Goal: Information Seeking & Learning: Learn about a topic

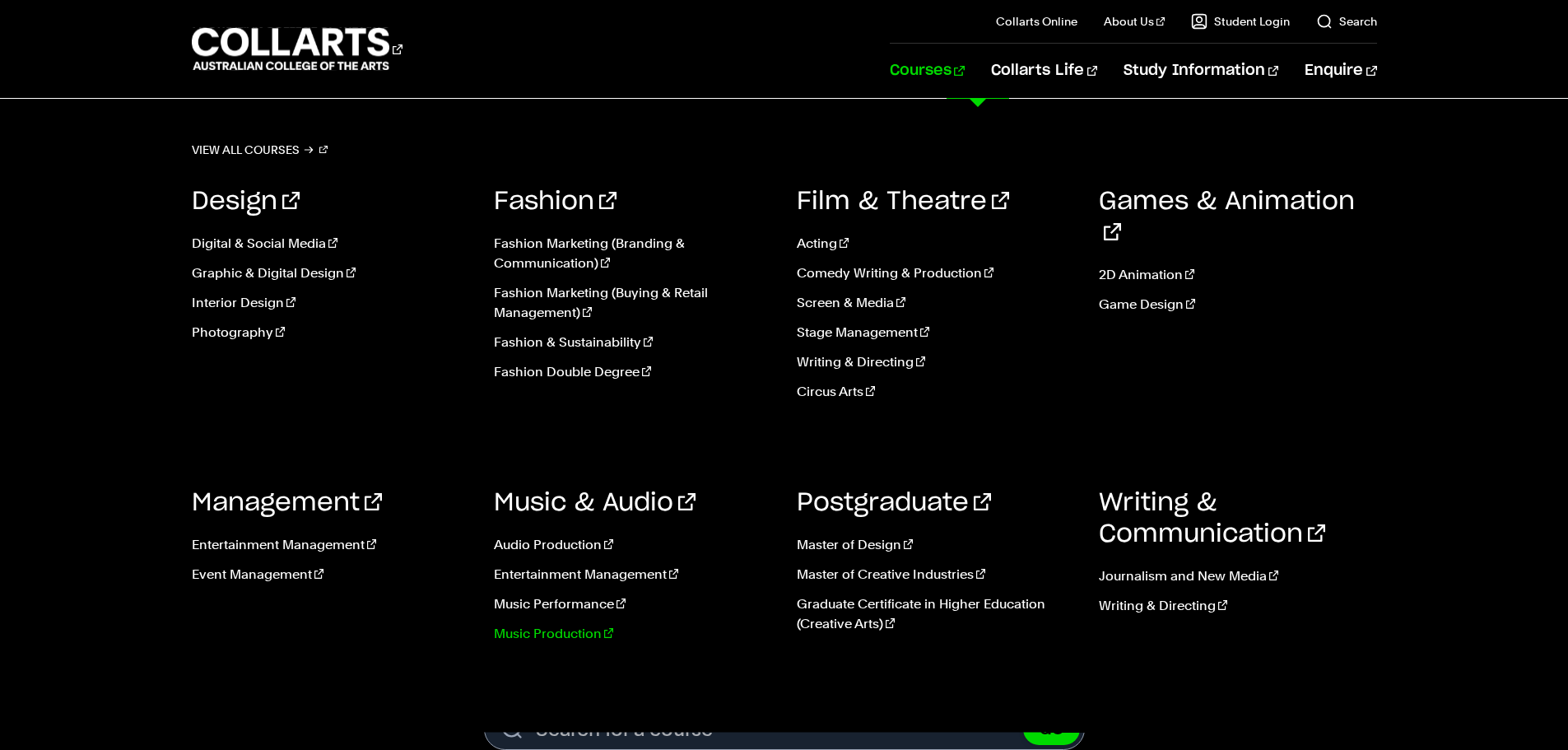
click at [556, 634] on link "Music Production" at bounding box center [633, 633] width 278 height 20
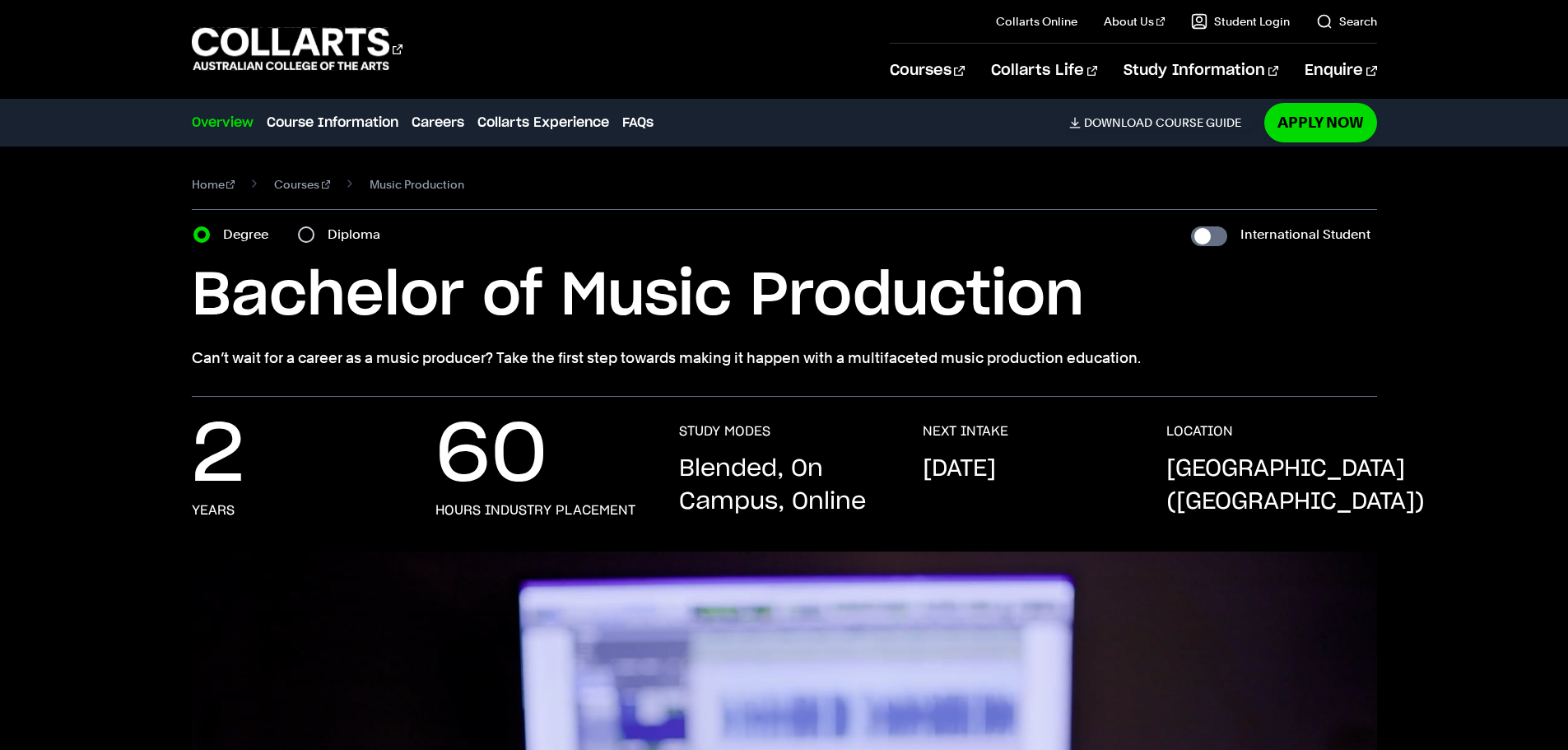
click at [325, 240] on div "Diploma" at bounding box center [344, 234] width 93 height 23
click at [327, 236] on div "Diploma" at bounding box center [344, 234] width 93 height 23
click at [328, 236] on label "Diploma" at bounding box center [359, 234] width 63 height 23
click at [315, 236] on input "Diploma" at bounding box center [306, 234] width 17 height 17
radio input "true"
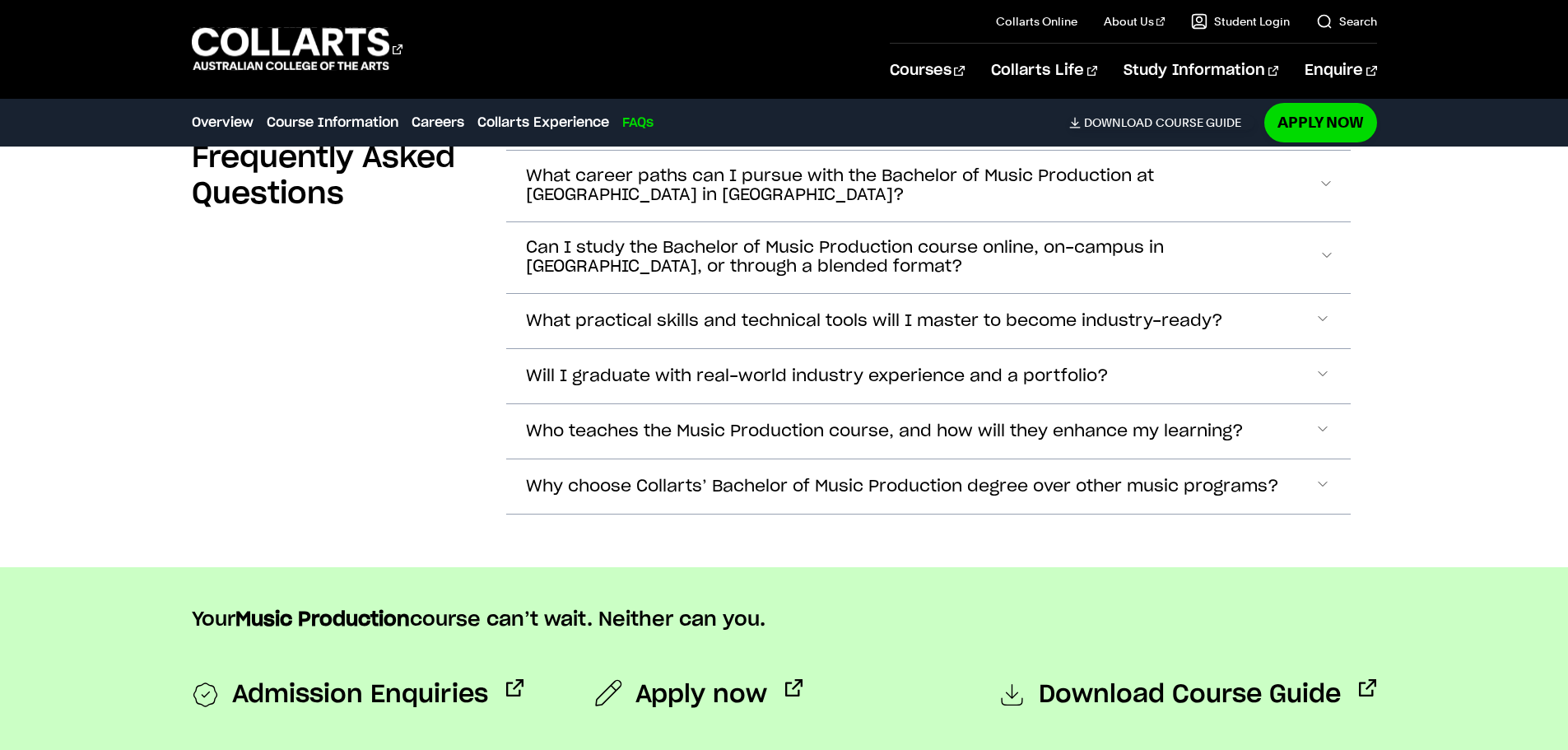
scroll to position [6146, 0]
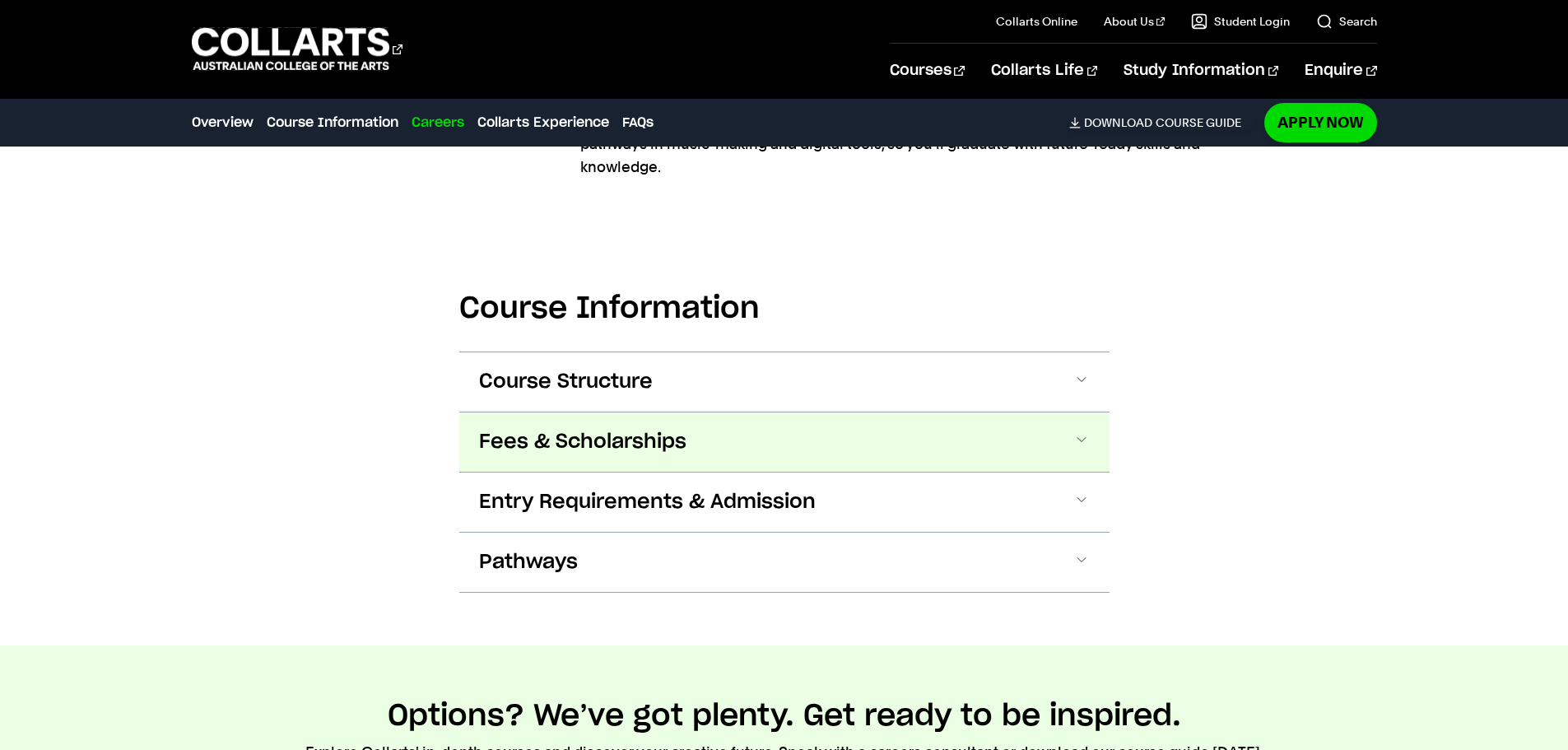
click at [579, 429] on span "Fees & Scholarships" at bounding box center [583, 442] width 207 height 26
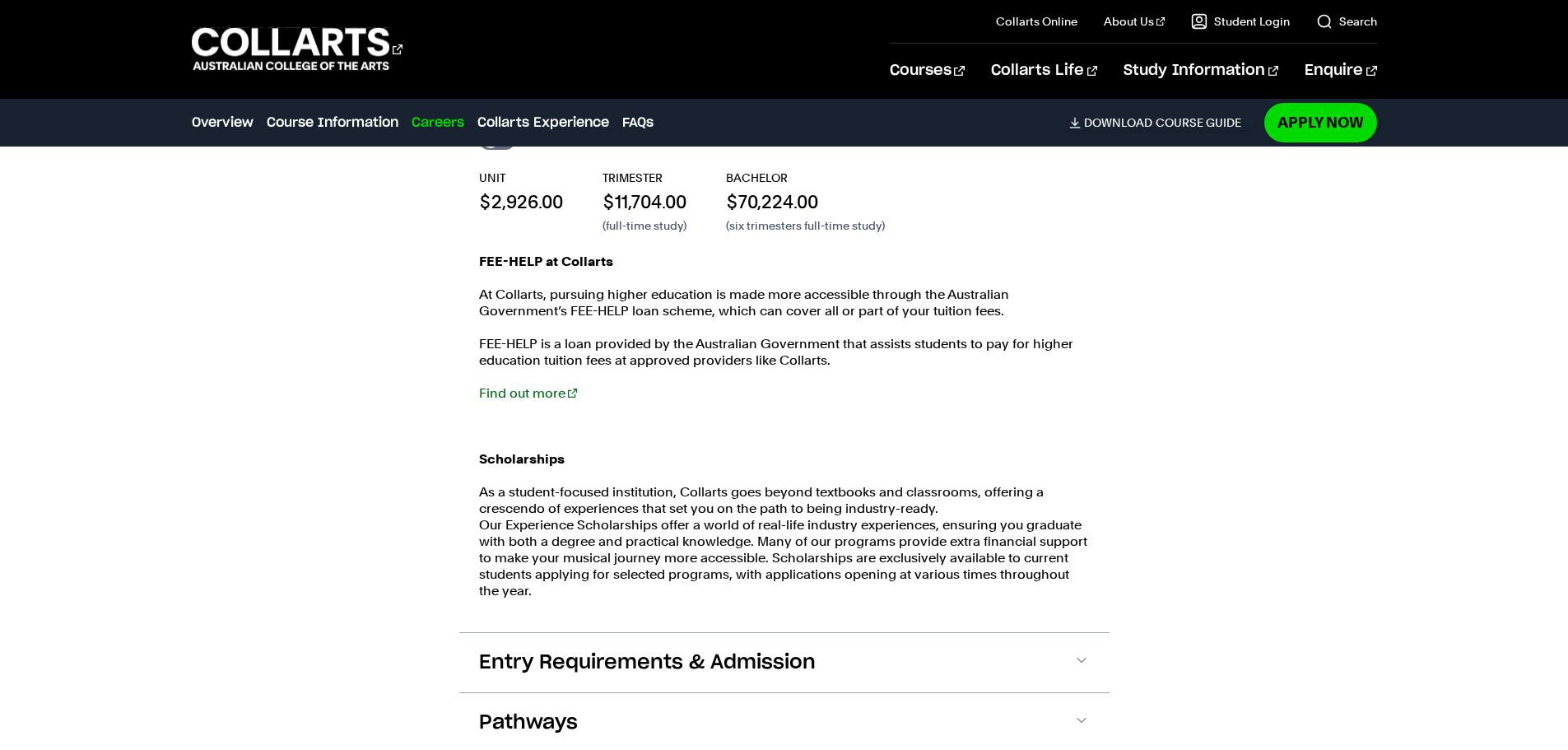
scroll to position [2369, 0]
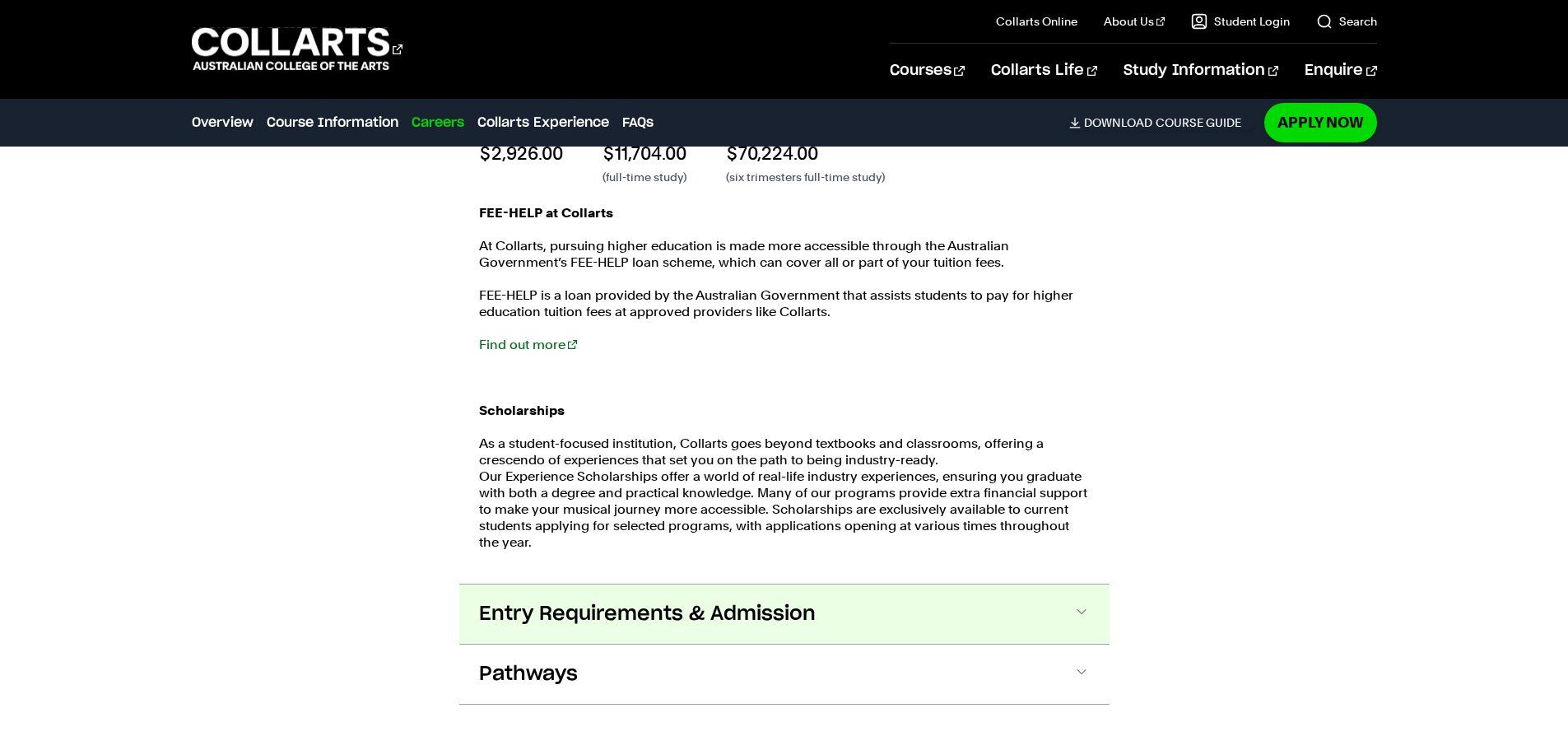
click at [634, 601] on span "Entry Requirements & Admission" at bounding box center [648, 614] width 337 height 26
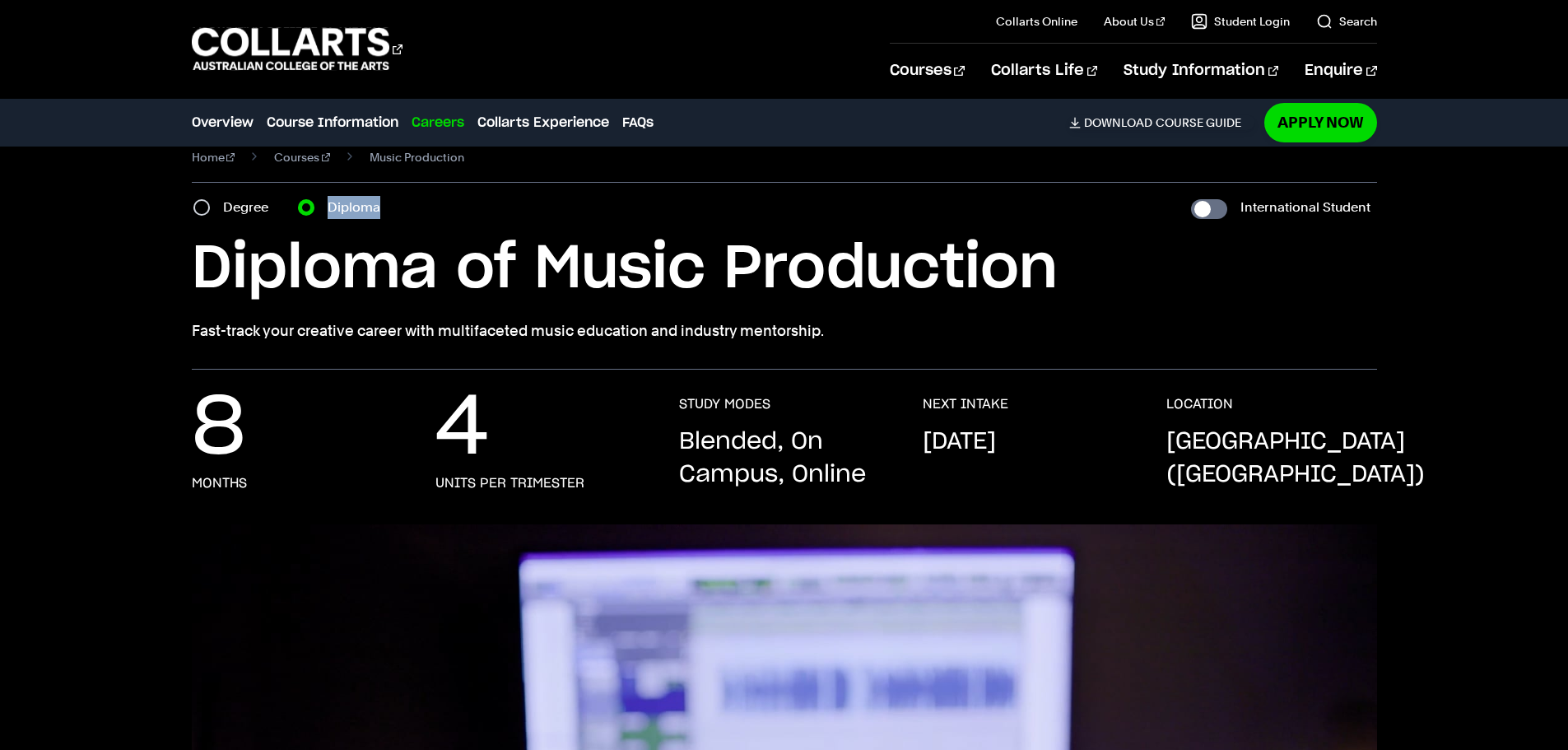
scroll to position [0, 0]
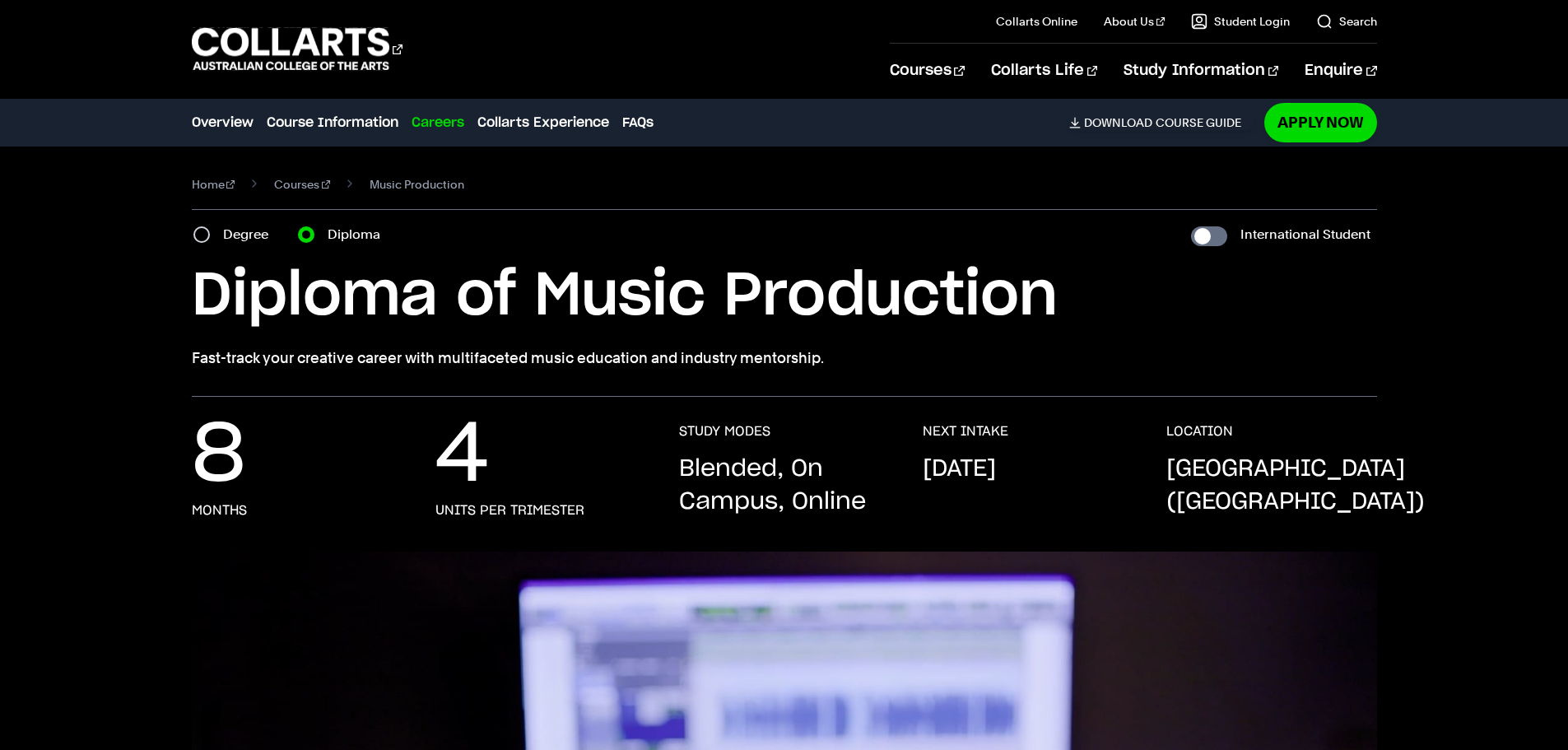
click at [268, 239] on label "Degree" at bounding box center [250, 234] width 55 height 23
click at [210, 239] on input "Degree" at bounding box center [201, 234] width 17 height 17
radio input "true"
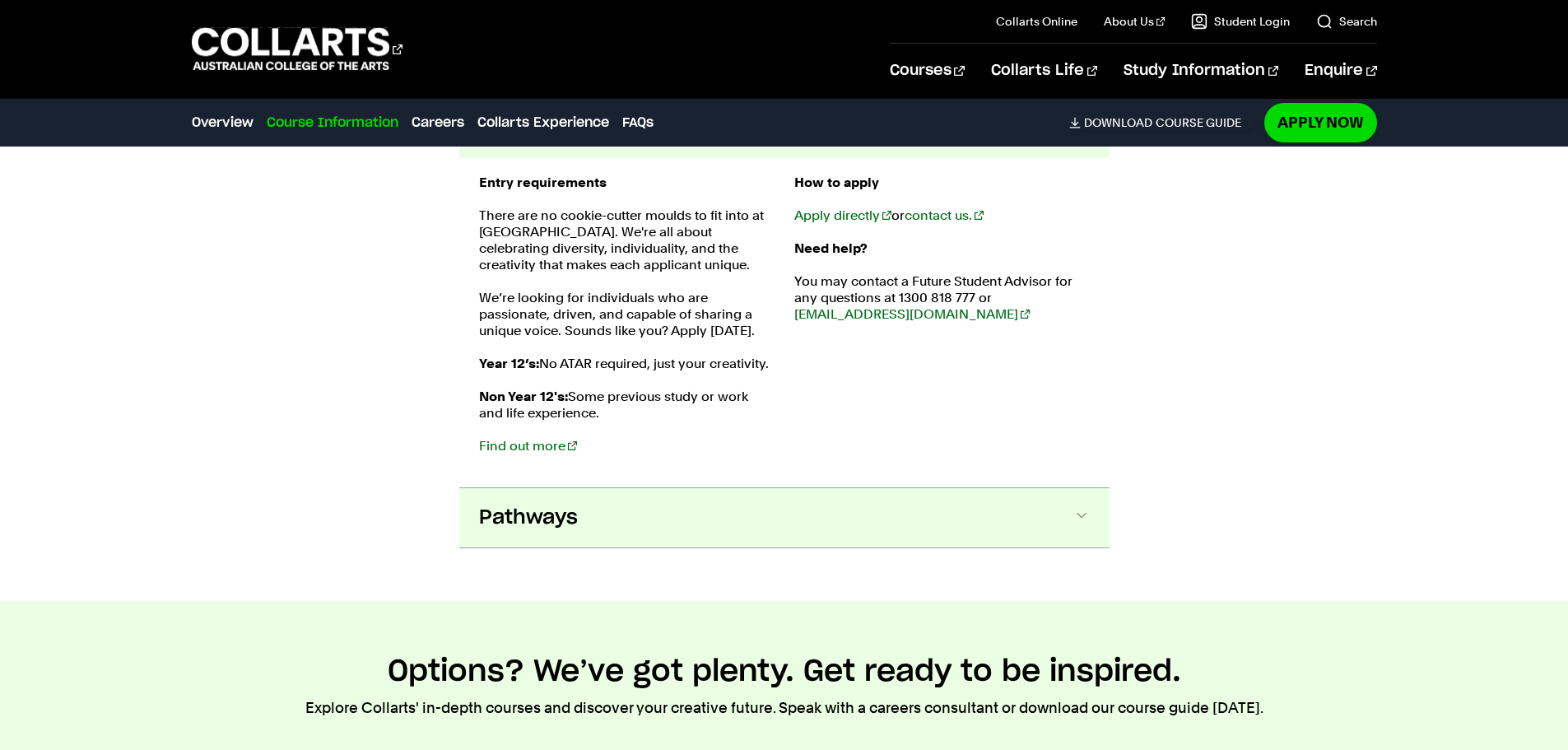
scroll to position [2634, 0]
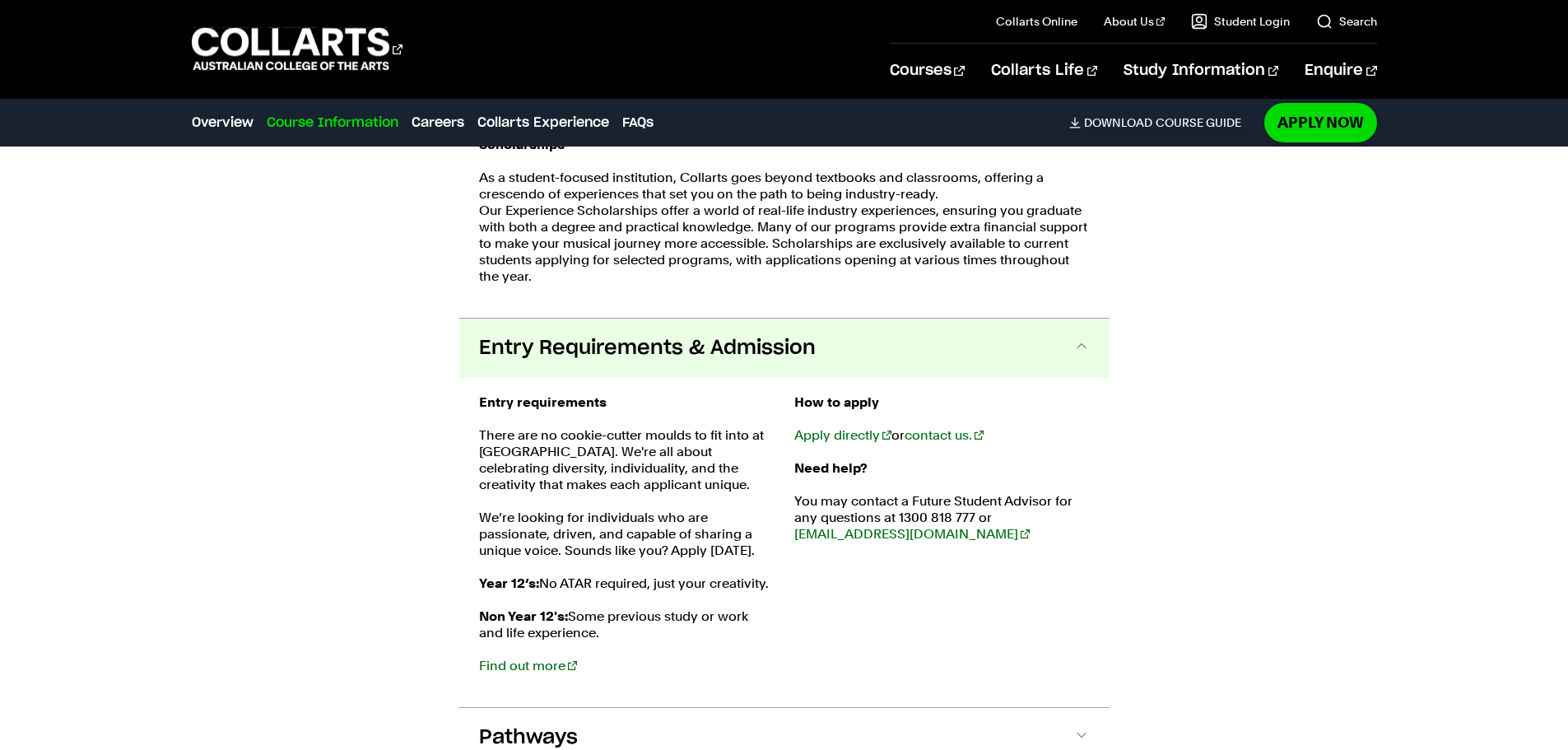
click at [682, 319] on button "Entry Requirements & Admission" at bounding box center [784, 349] width 651 height 60
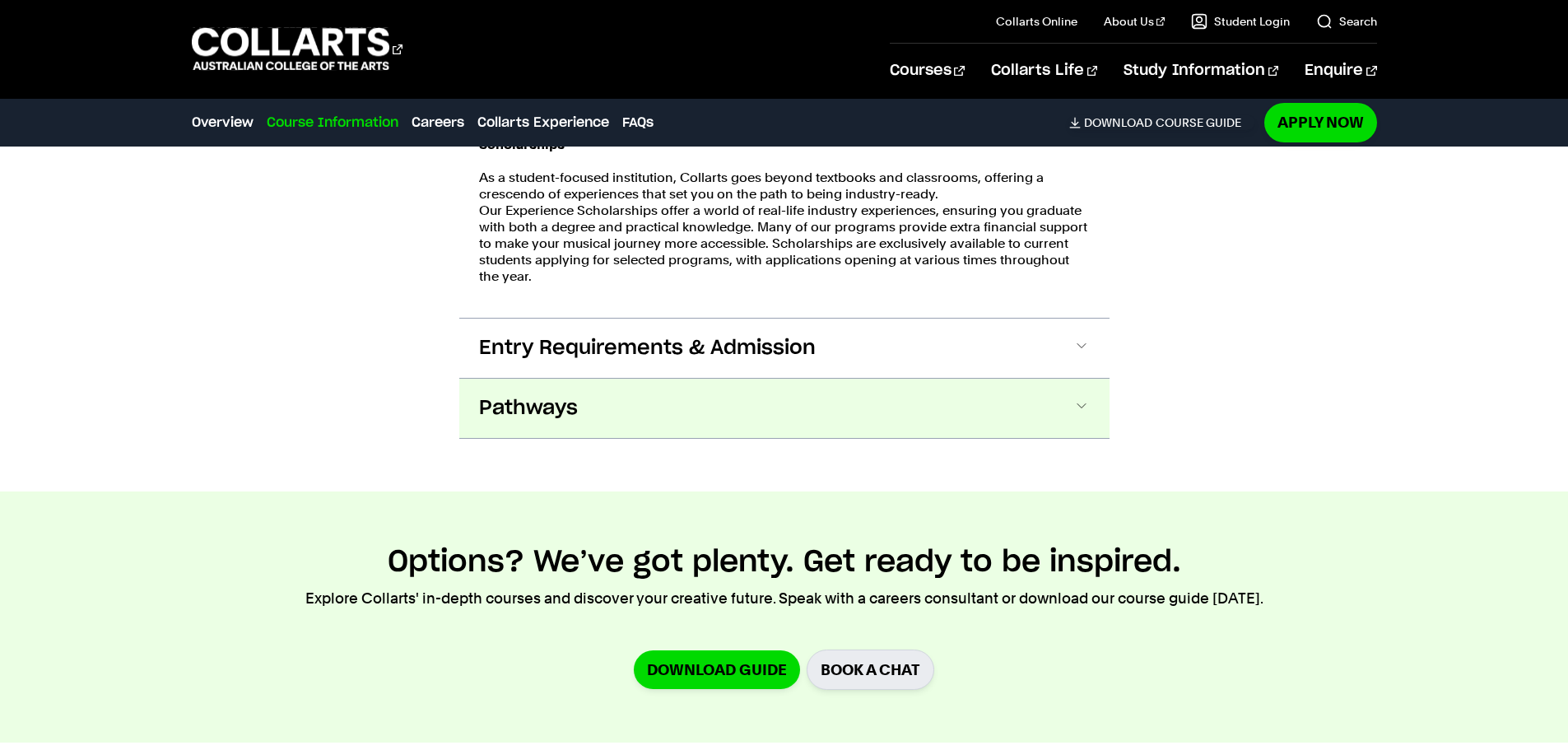
click at [691, 383] on button "Pathways" at bounding box center [784, 408] width 651 height 60
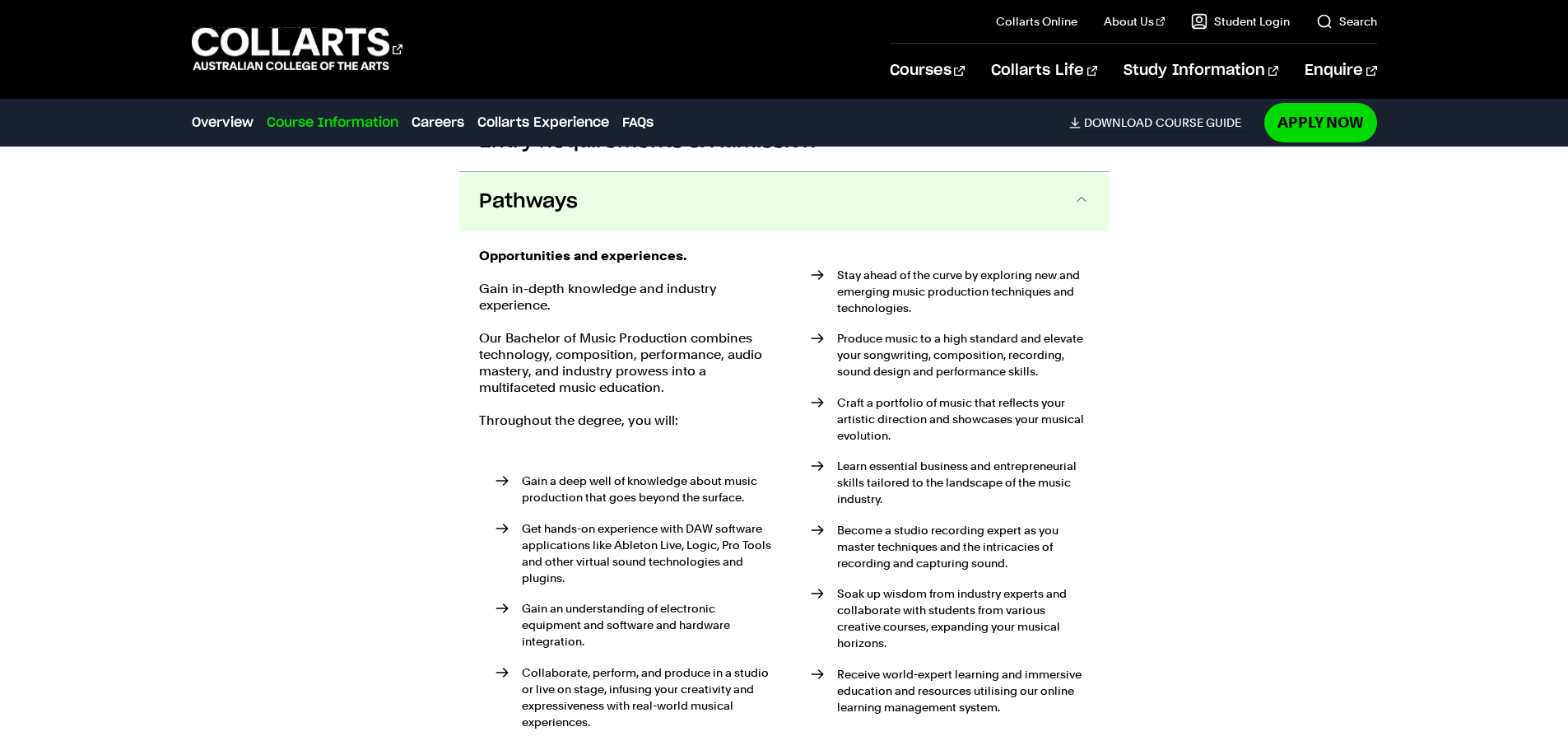
scroll to position [2842, 0]
click at [672, 184] on button "Pathways" at bounding box center [784, 201] width 651 height 60
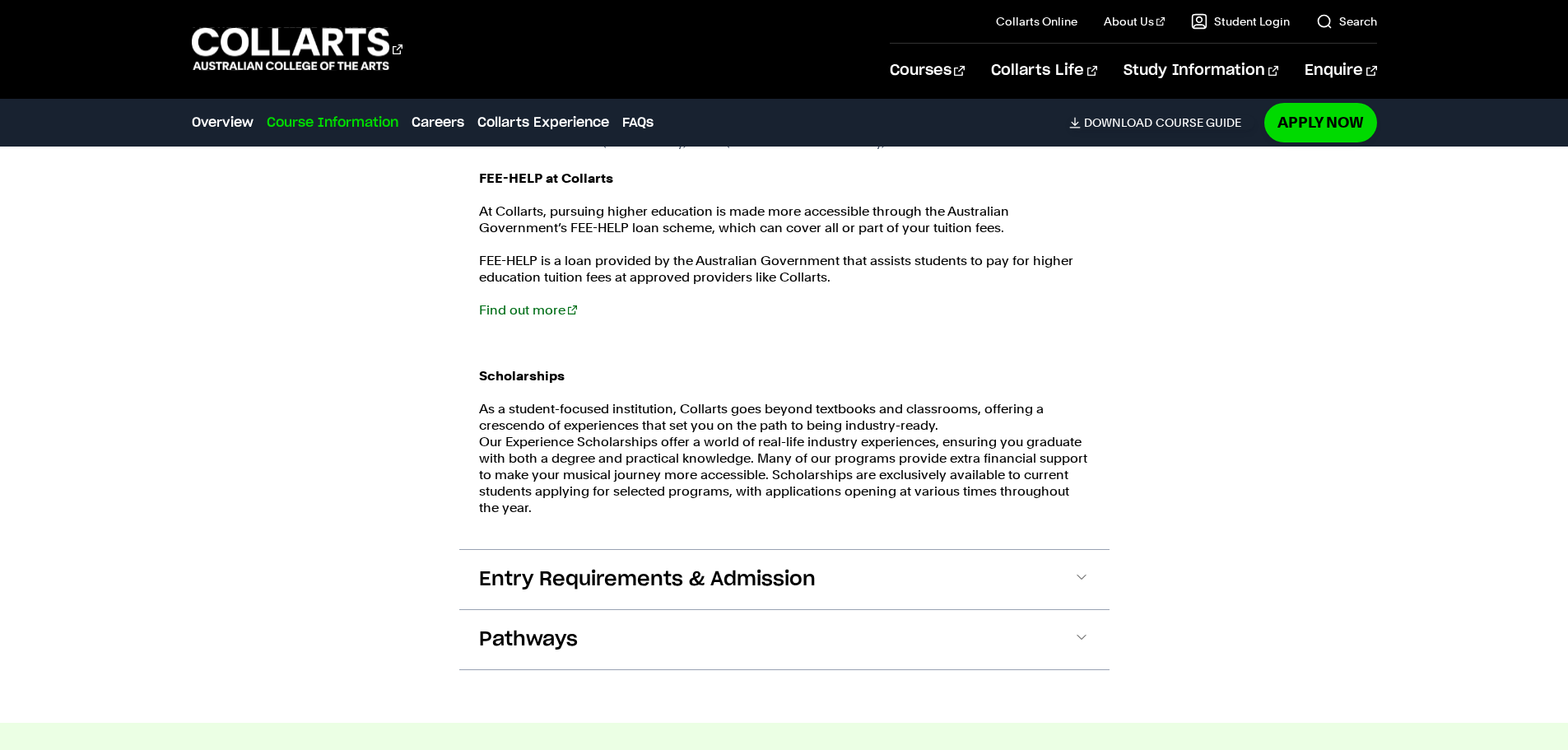
scroll to position [2183, 0]
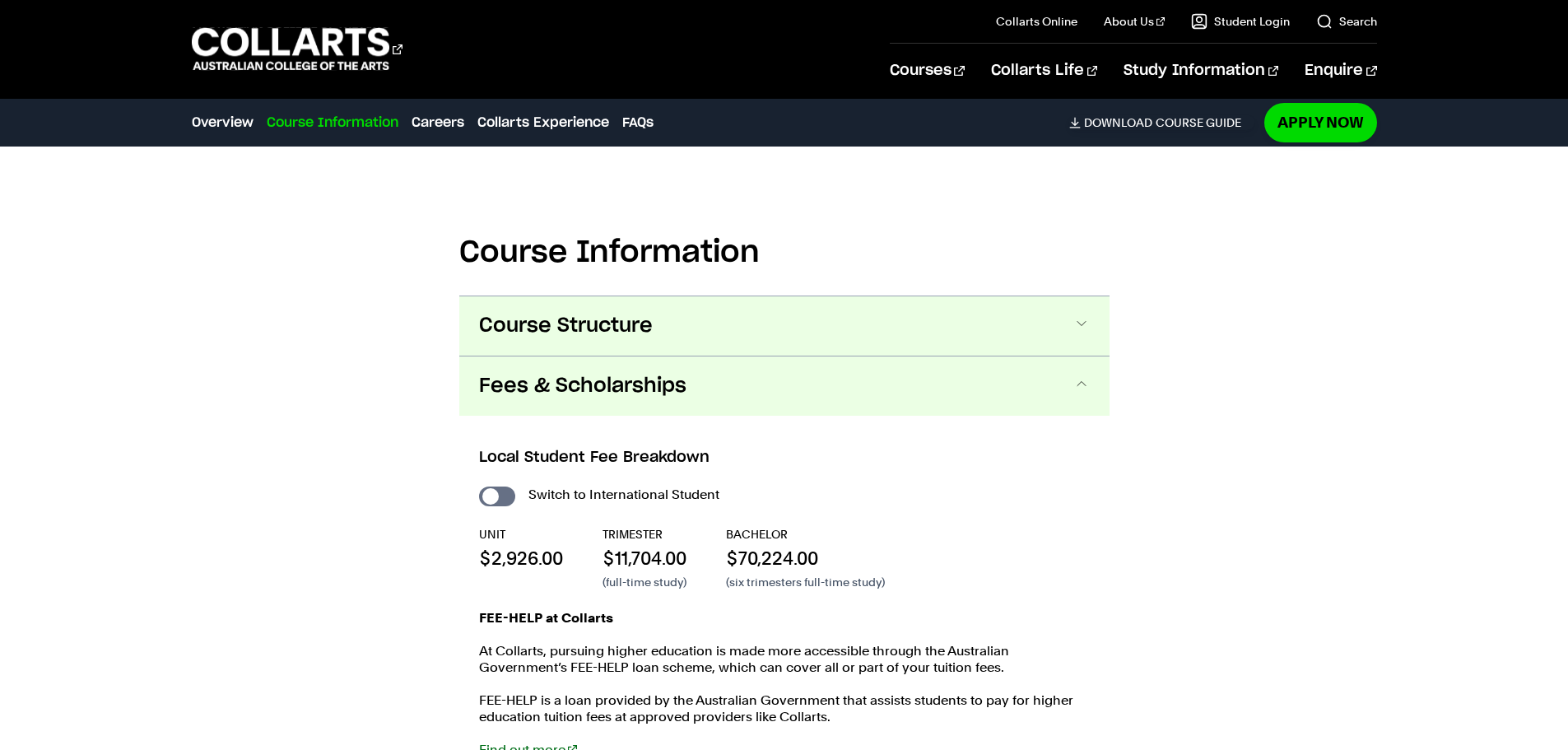
click at [646, 324] on button "Course Structure" at bounding box center [784, 327] width 651 height 60
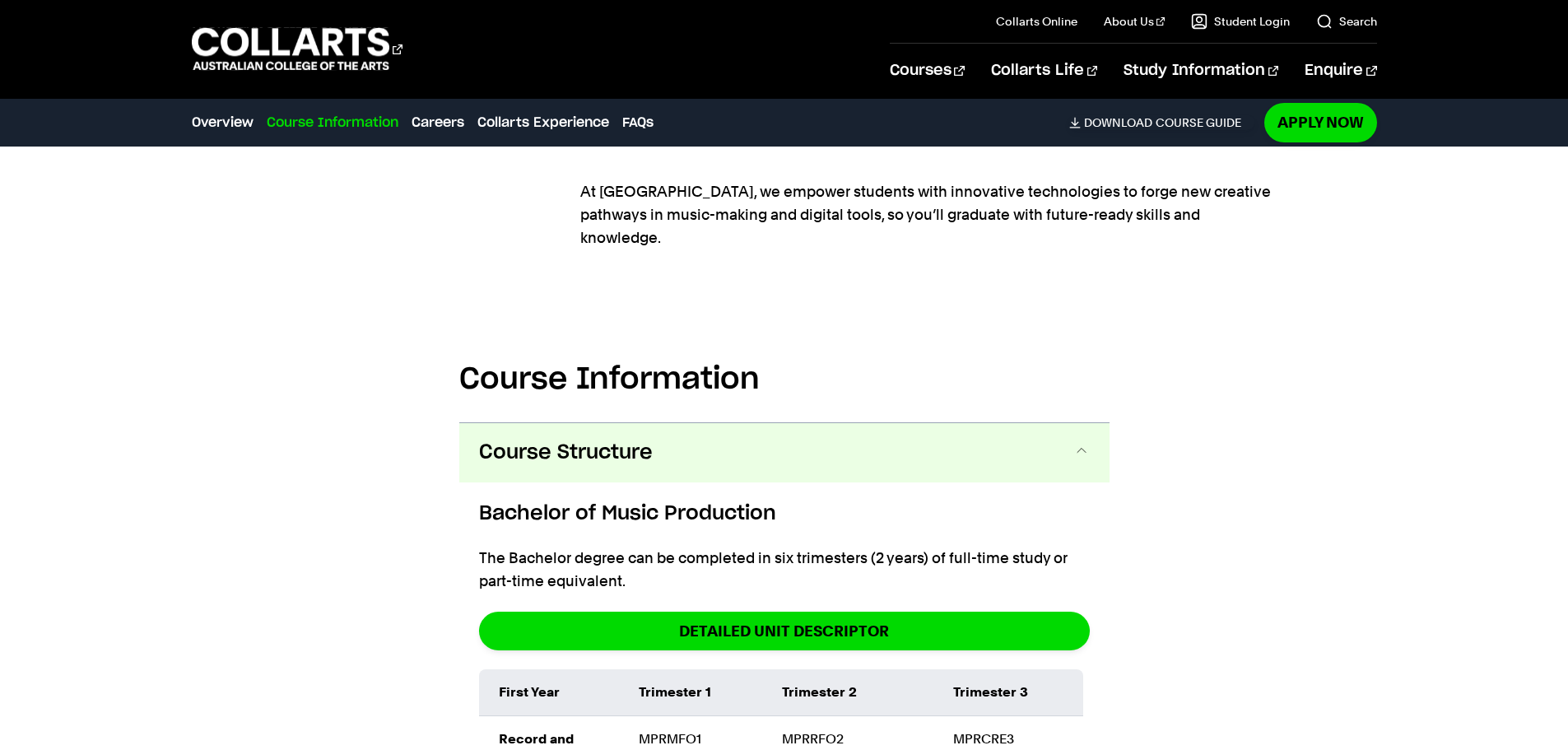
scroll to position [1869, 0]
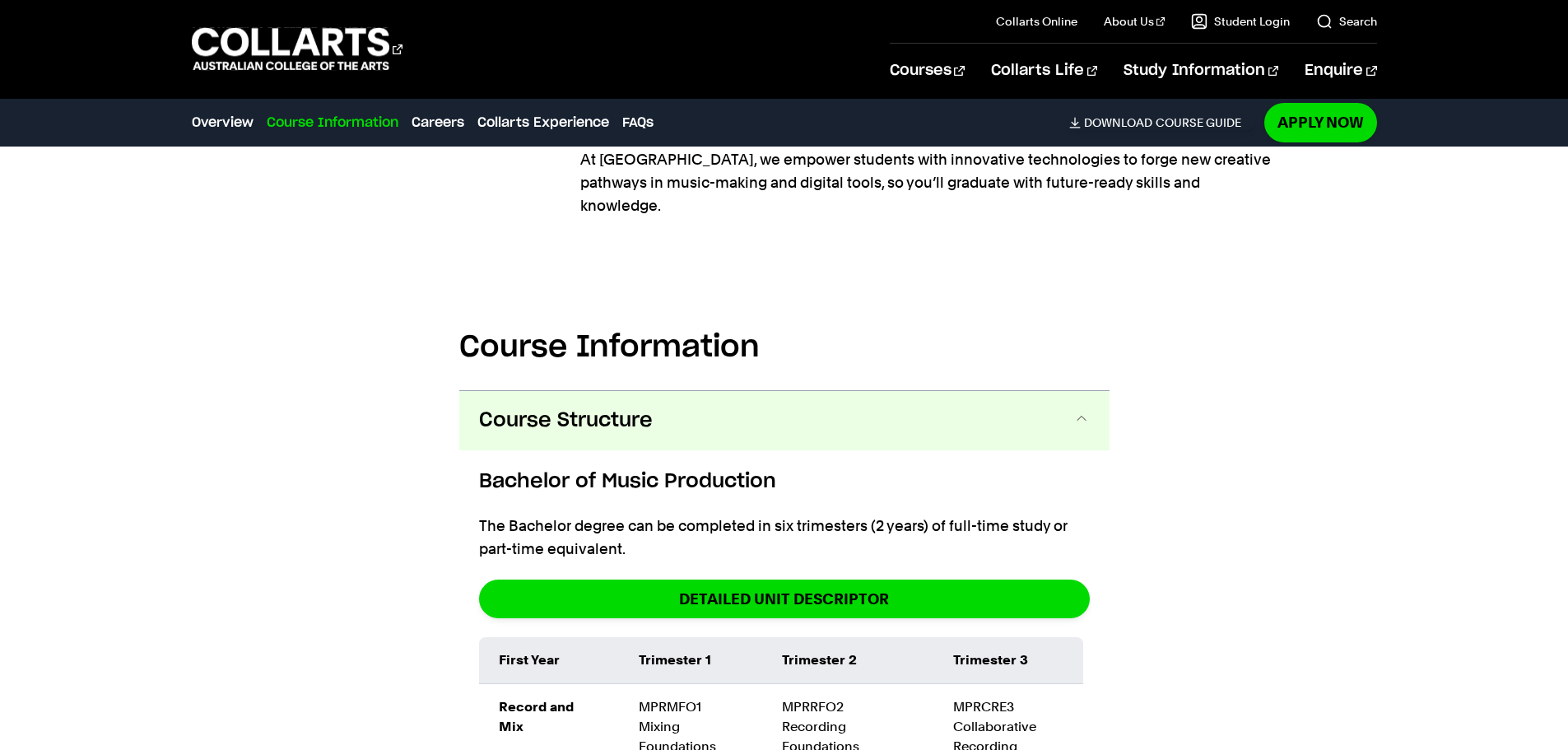
click at [630, 391] on button "Course Structure" at bounding box center [784, 421] width 651 height 60
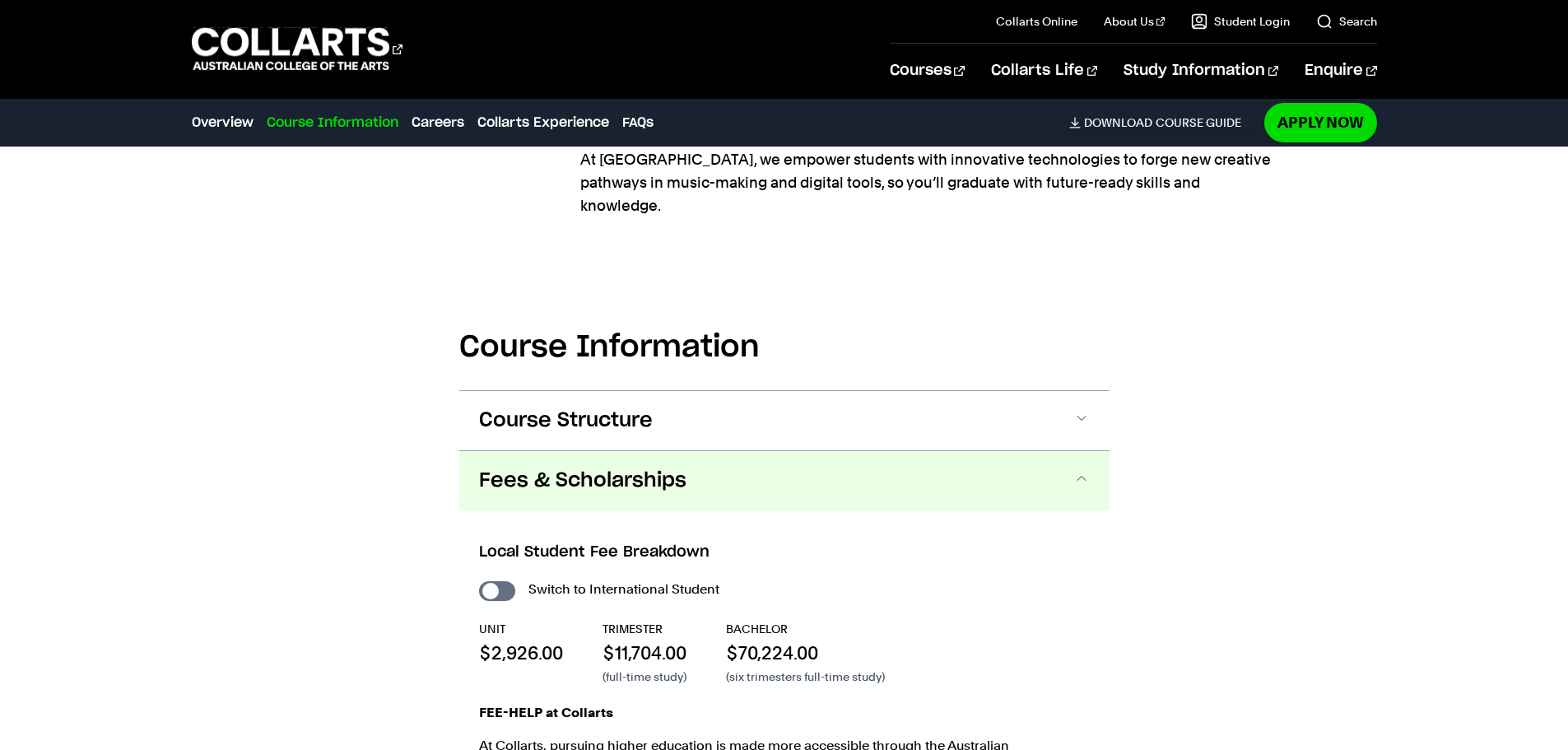
click at [651, 467] on span "Fees & Scholarships" at bounding box center [583, 480] width 207 height 26
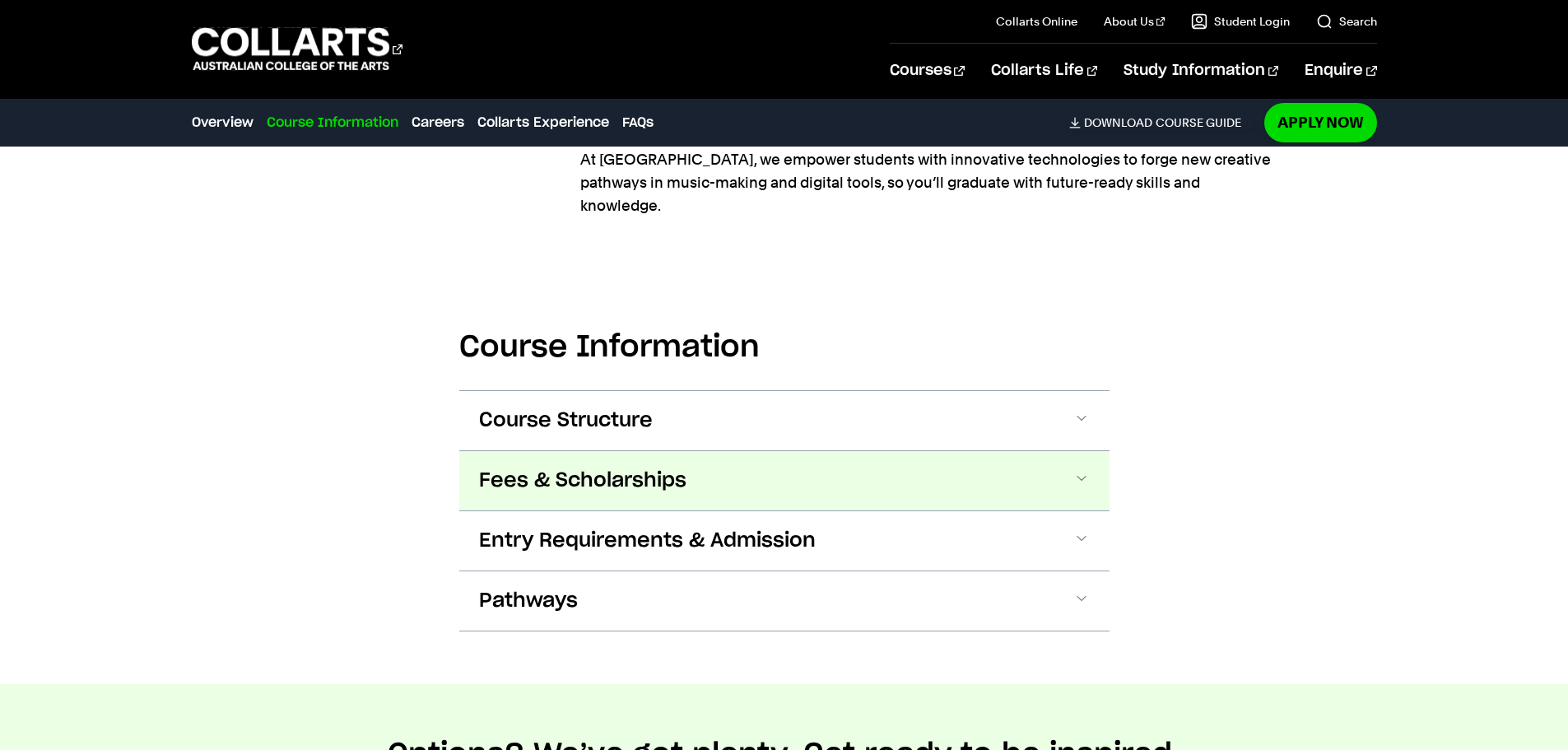
click at [653, 467] on span "Fees & Scholarships" at bounding box center [583, 480] width 207 height 26
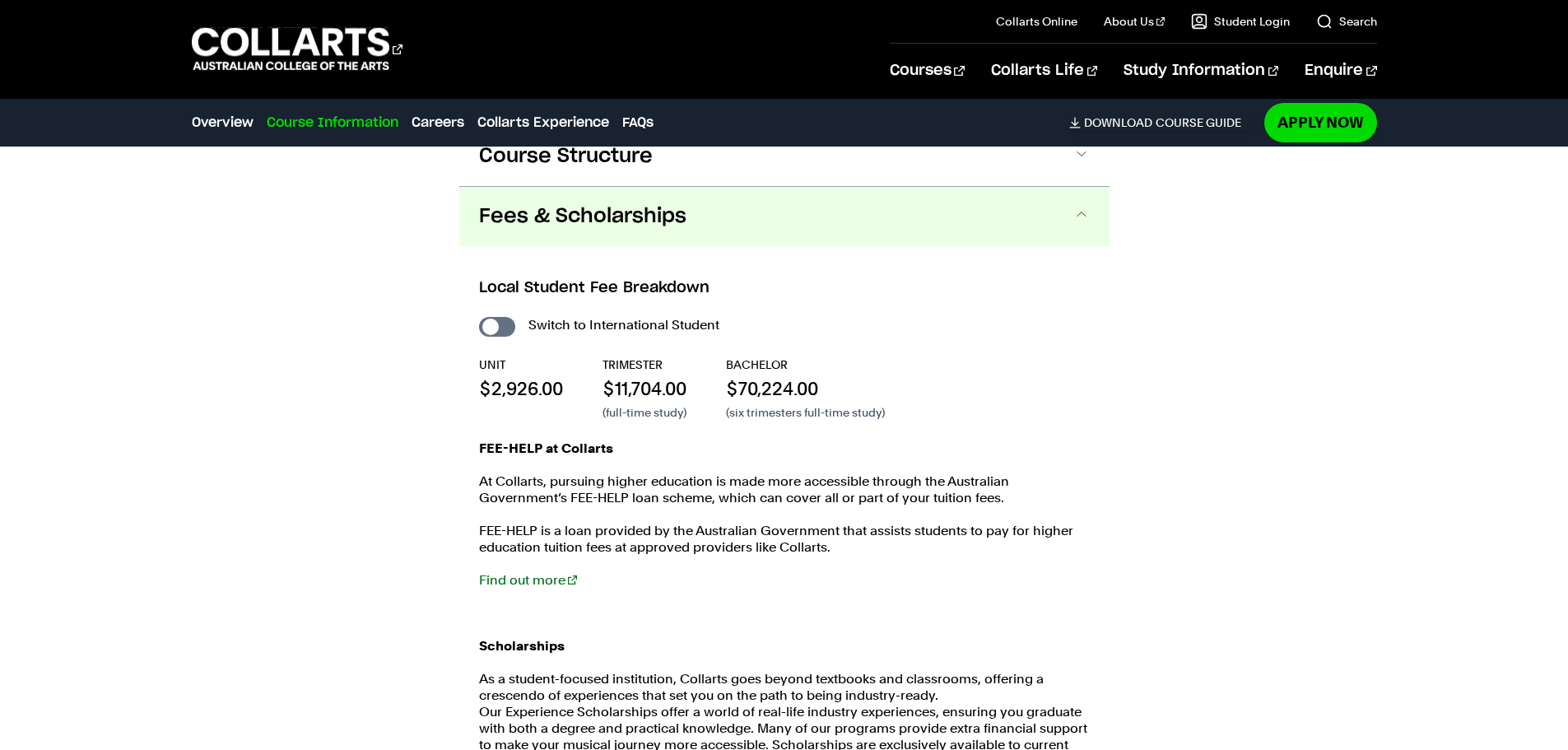
scroll to position [2148, 0]
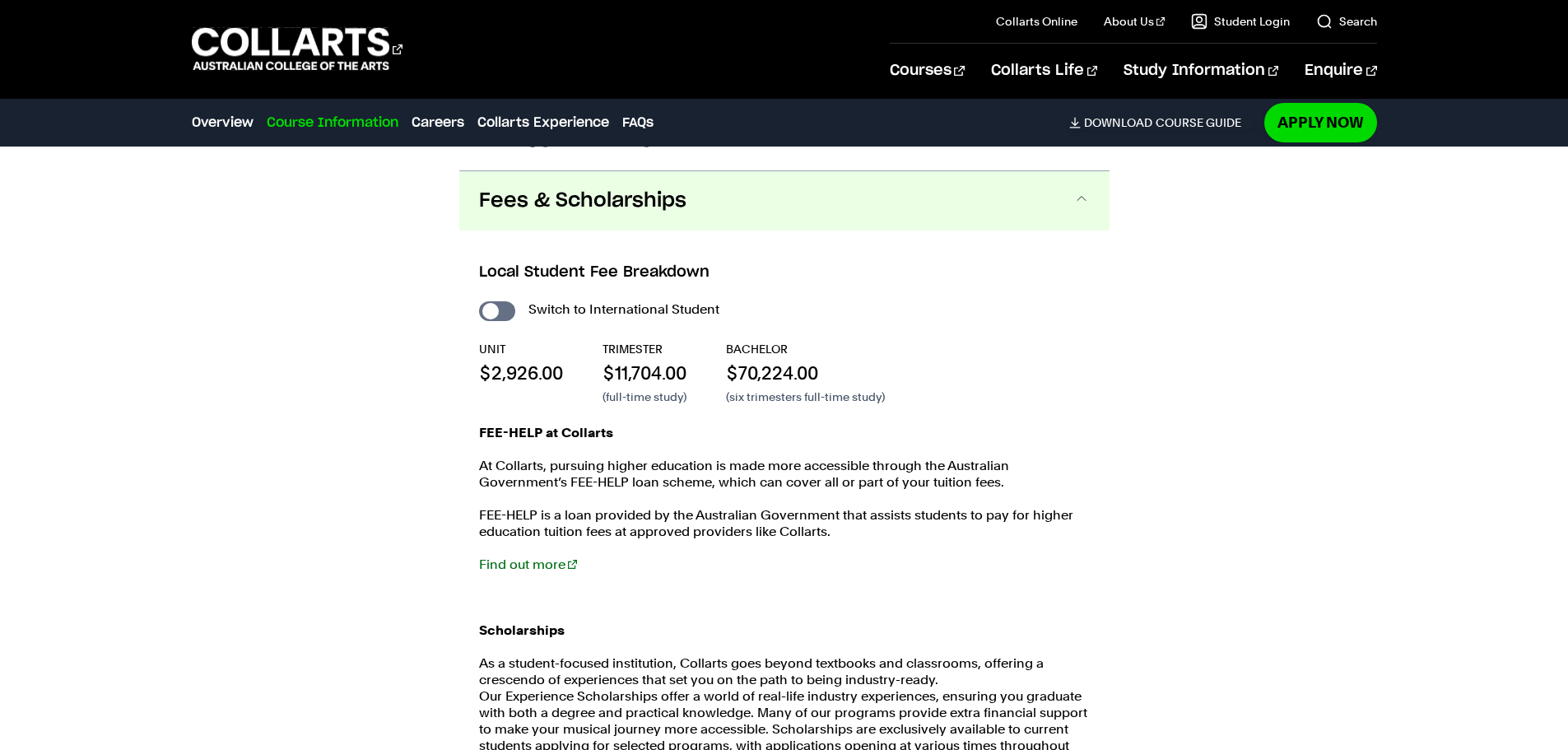
click at [654, 187] on span "Fees & Scholarships" at bounding box center [583, 200] width 207 height 26
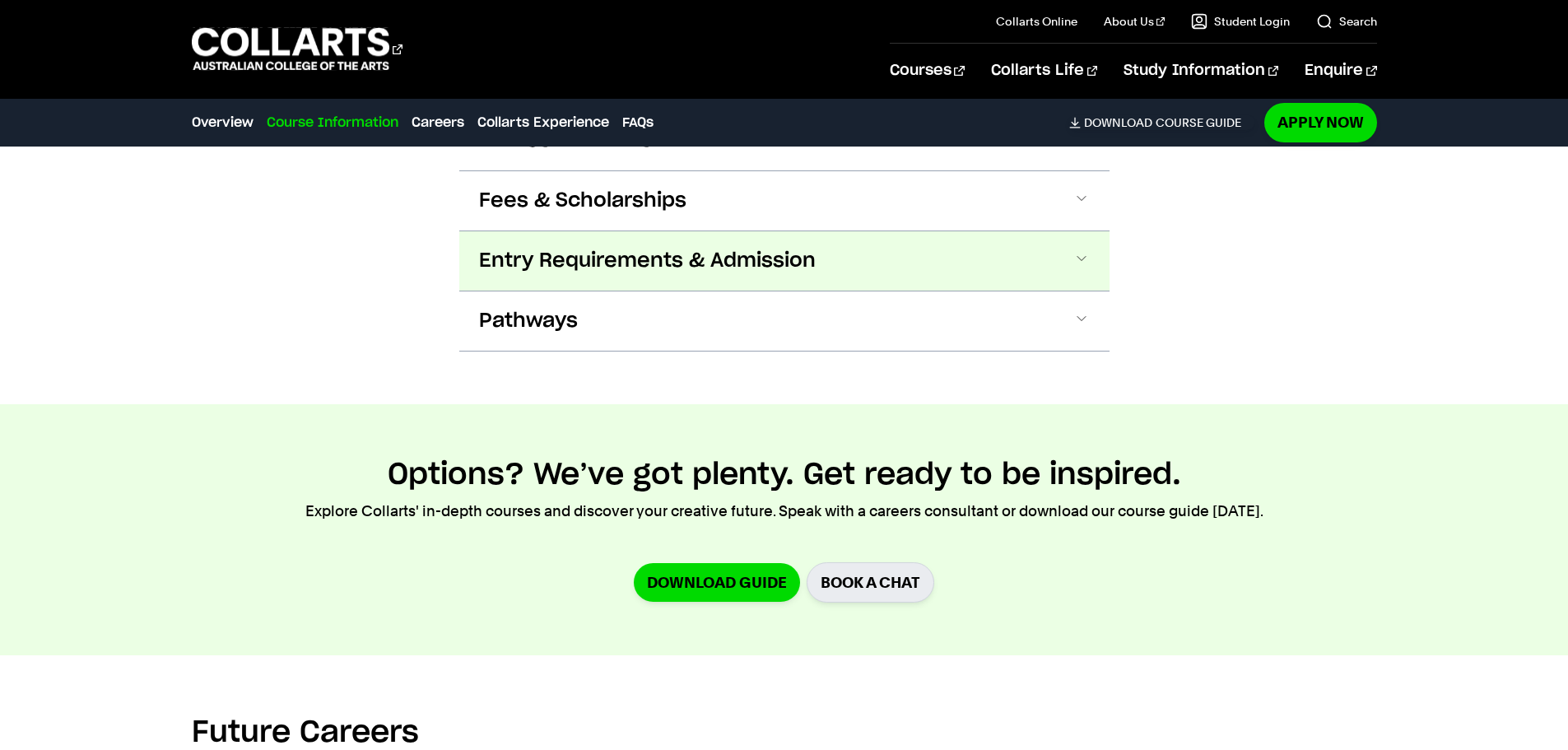
click at [641, 231] on button "Entry Requirements & Admission" at bounding box center [784, 261] width 651 height 60
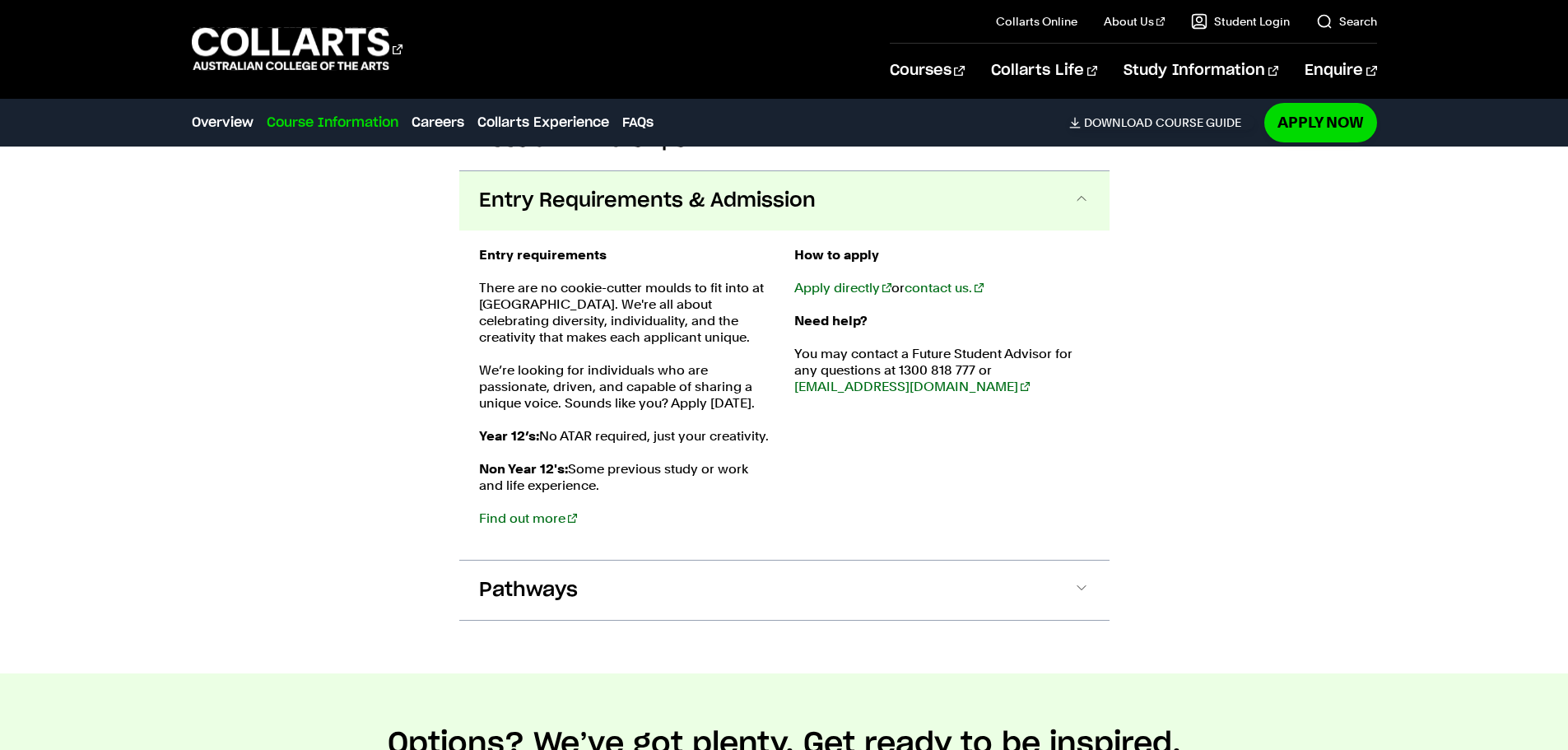
click at [648, 187] on span "Entry Requirements & Admission" at bounding box center [648, 200] width 337 height 26
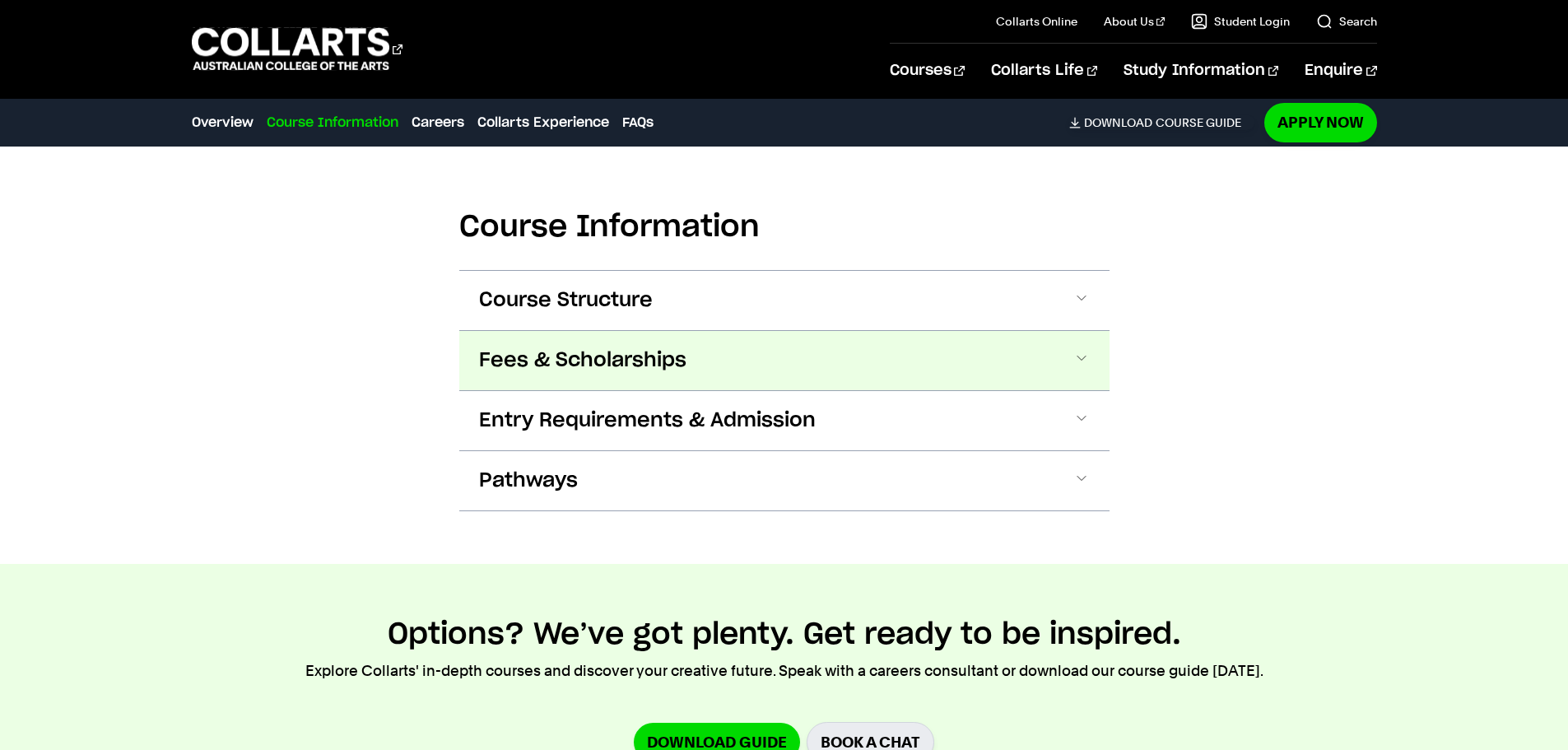
click at [651, 348] on span "Fees & Scholarships" at bounding box center [583, 361] width 207 height 26
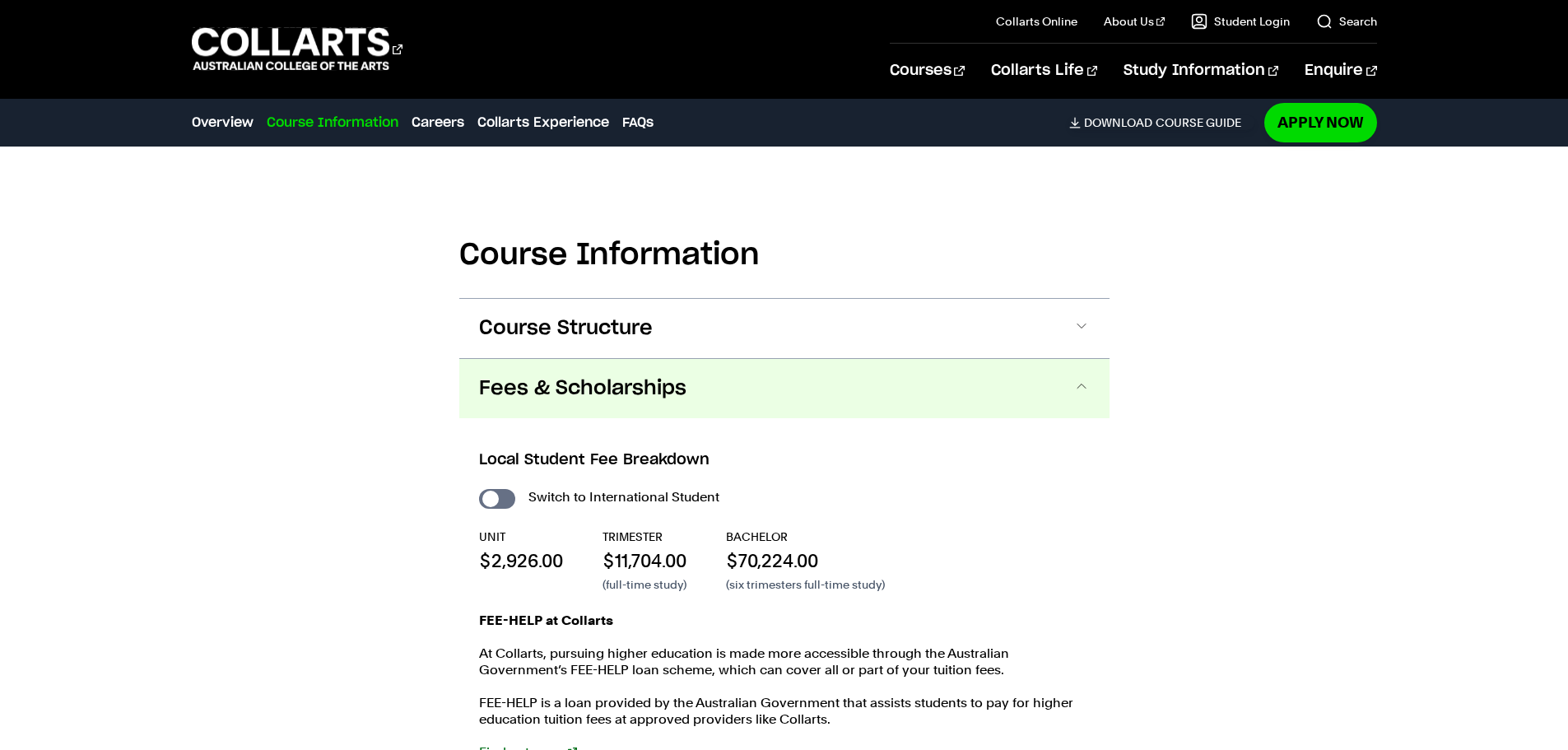
scroll to position [1928, 0]
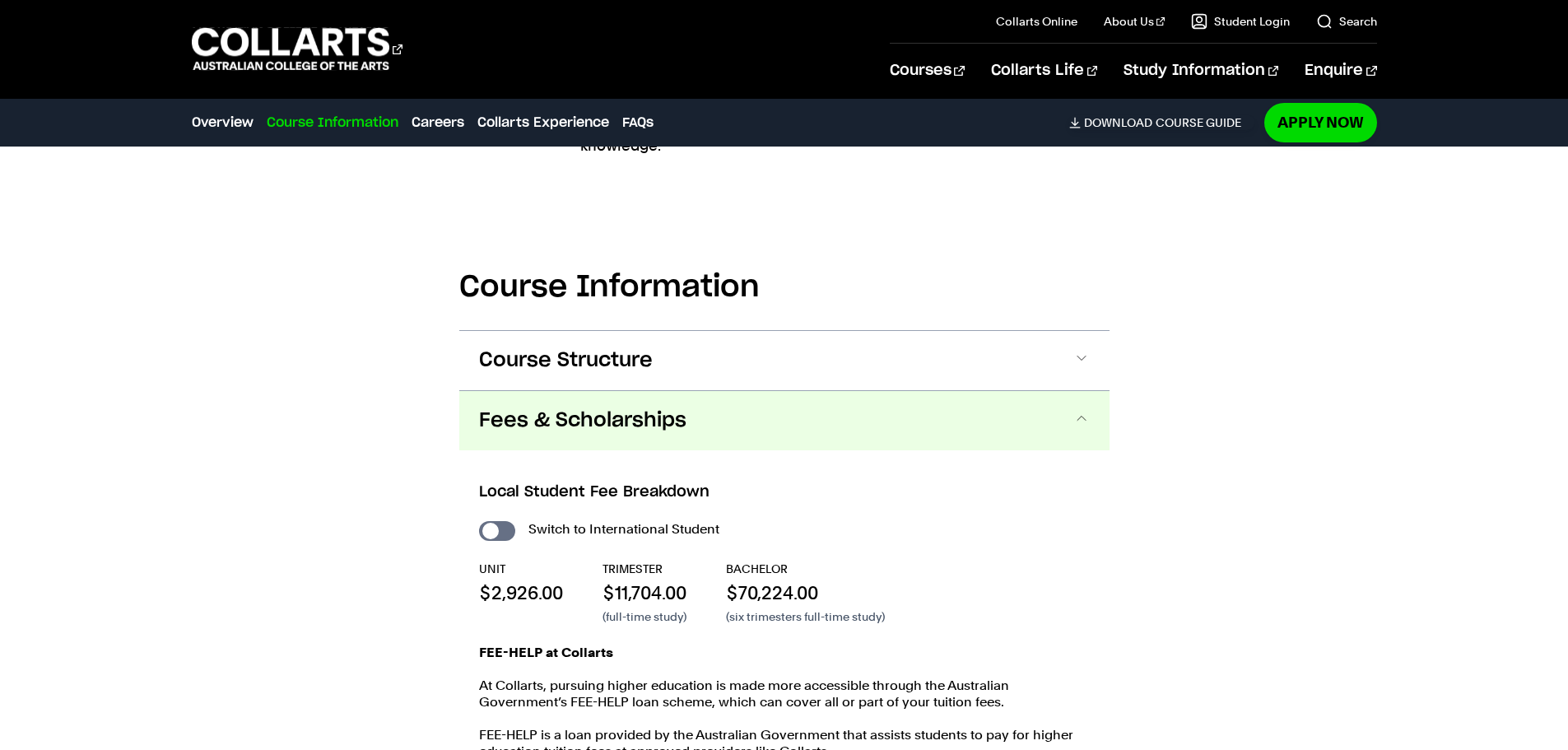
click at [669, 407] on span "Fees & Scholarships" at bounding box center [583, 420] width 207 height 26
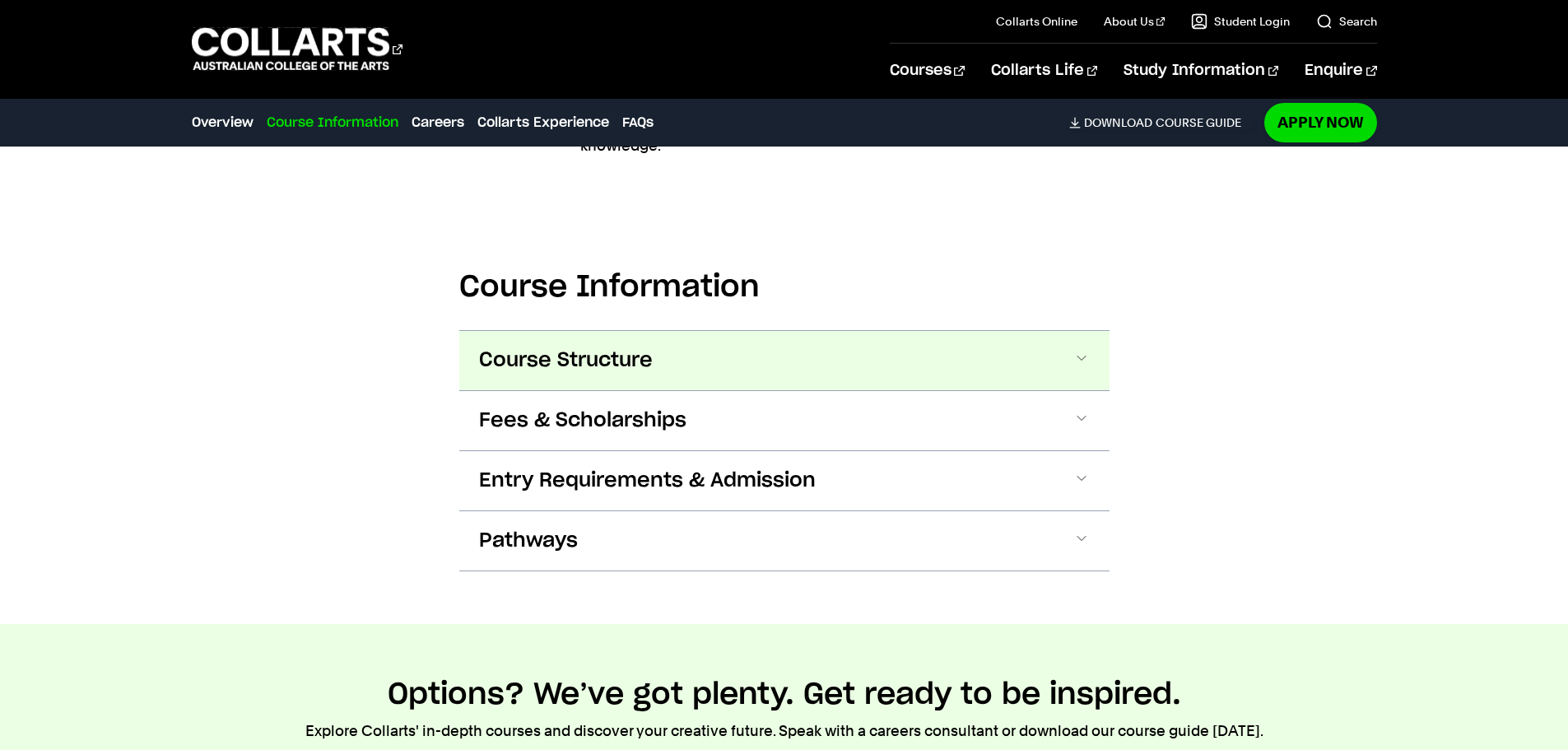
click at [670, 358] on button "Course Structure" at bounding box center [784, 361] width 651 height 60
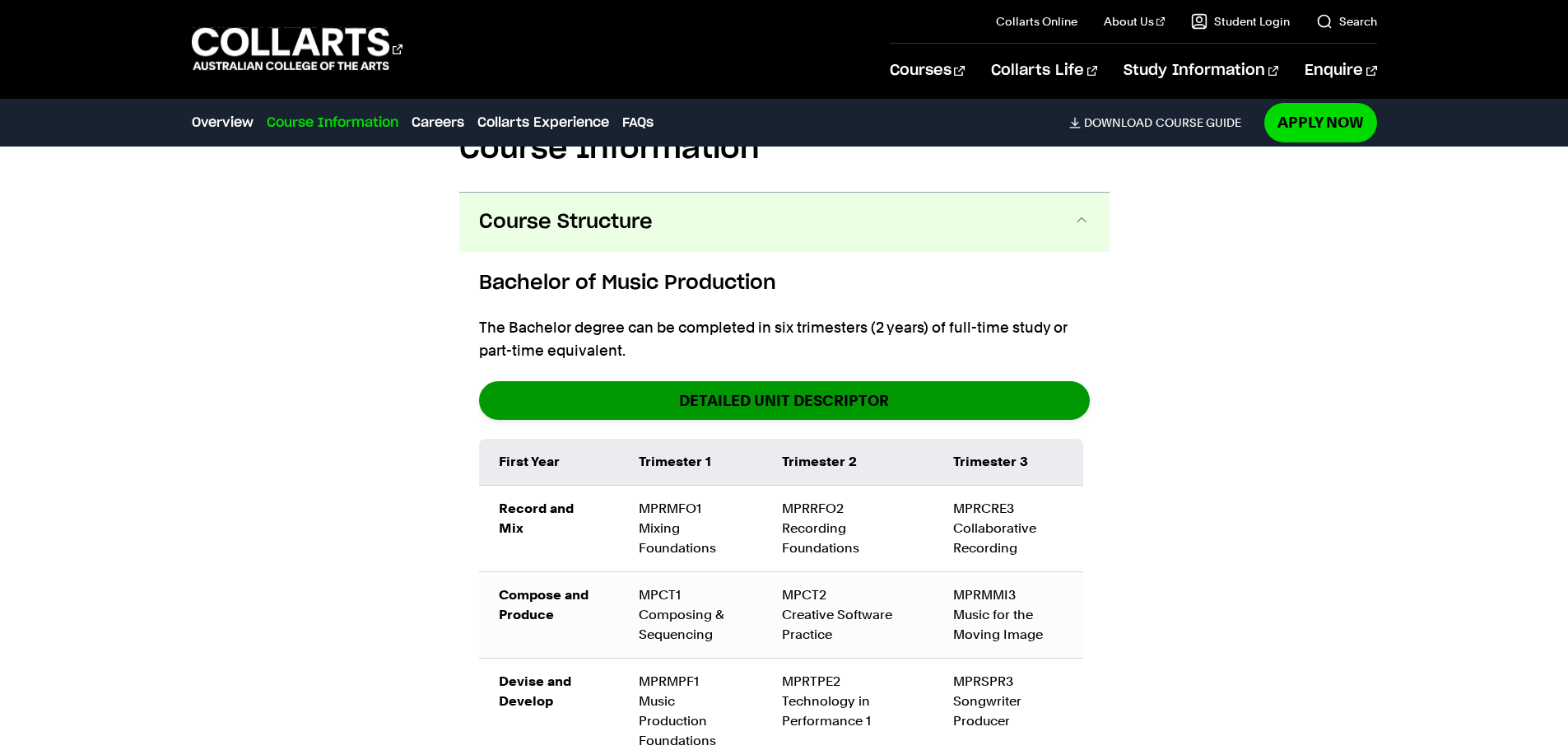
scroll to position [2089, 0]
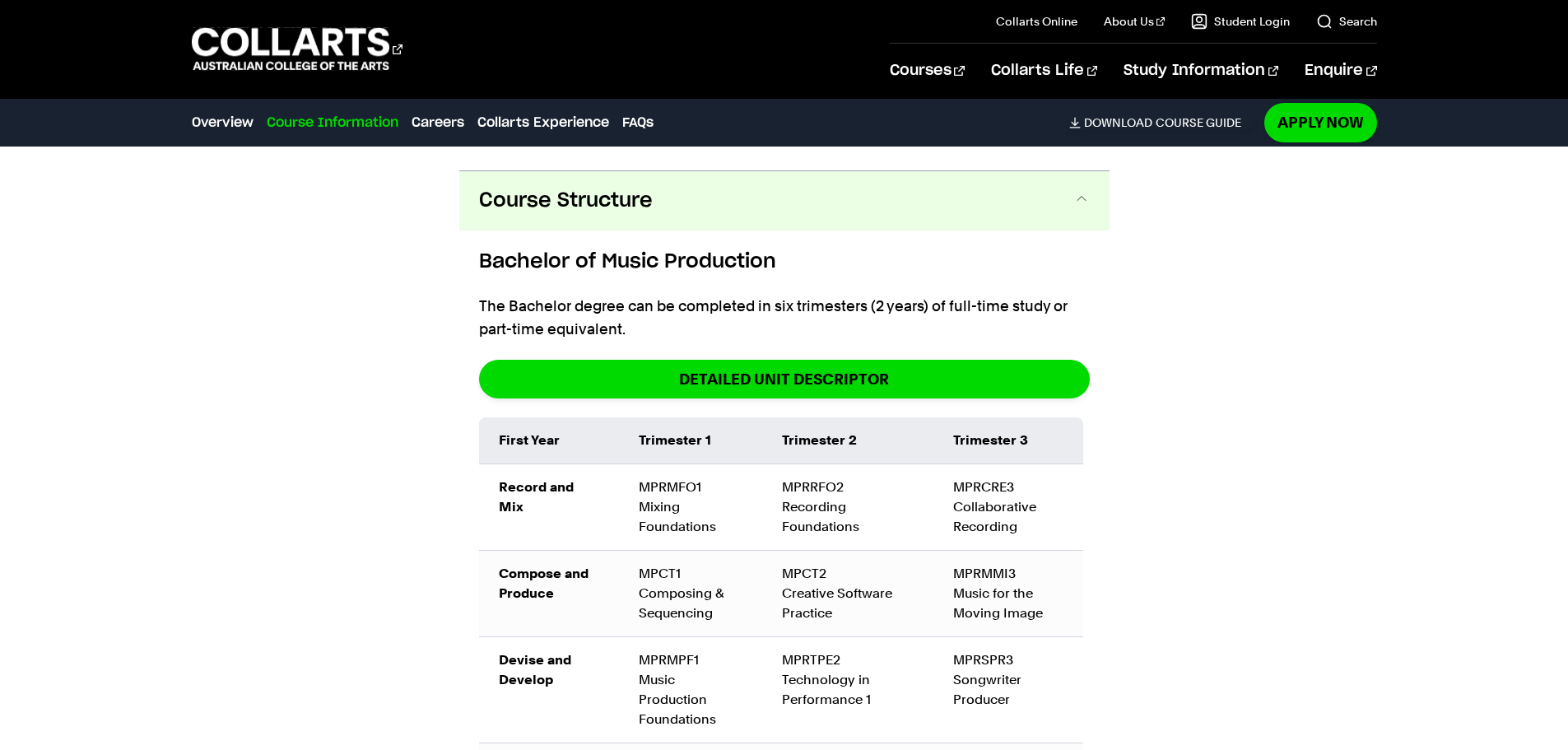
click at [662, 201] on button "Course Structure" at bounding box center [784, 201] width 651 height 60
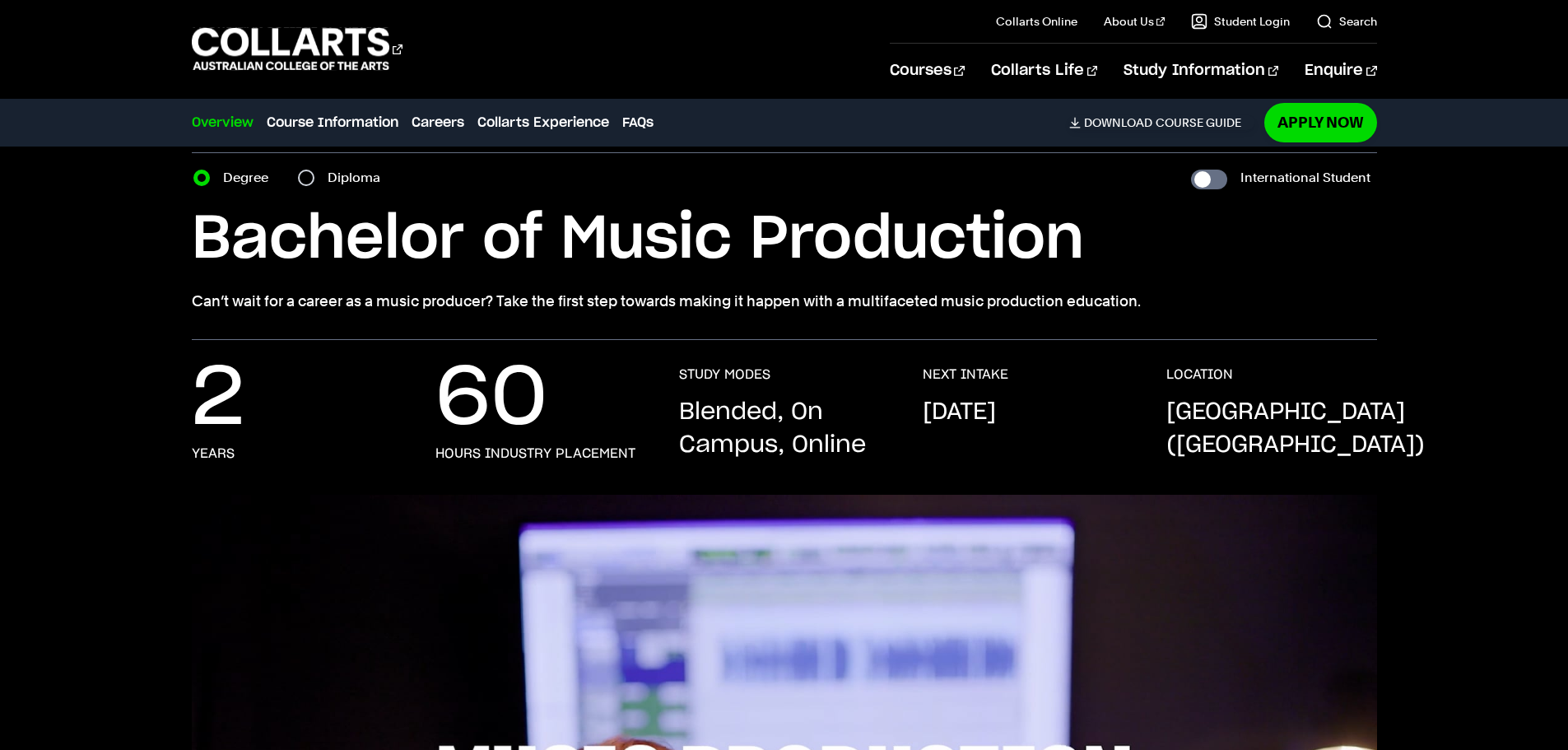
scroll to position [0, 0]
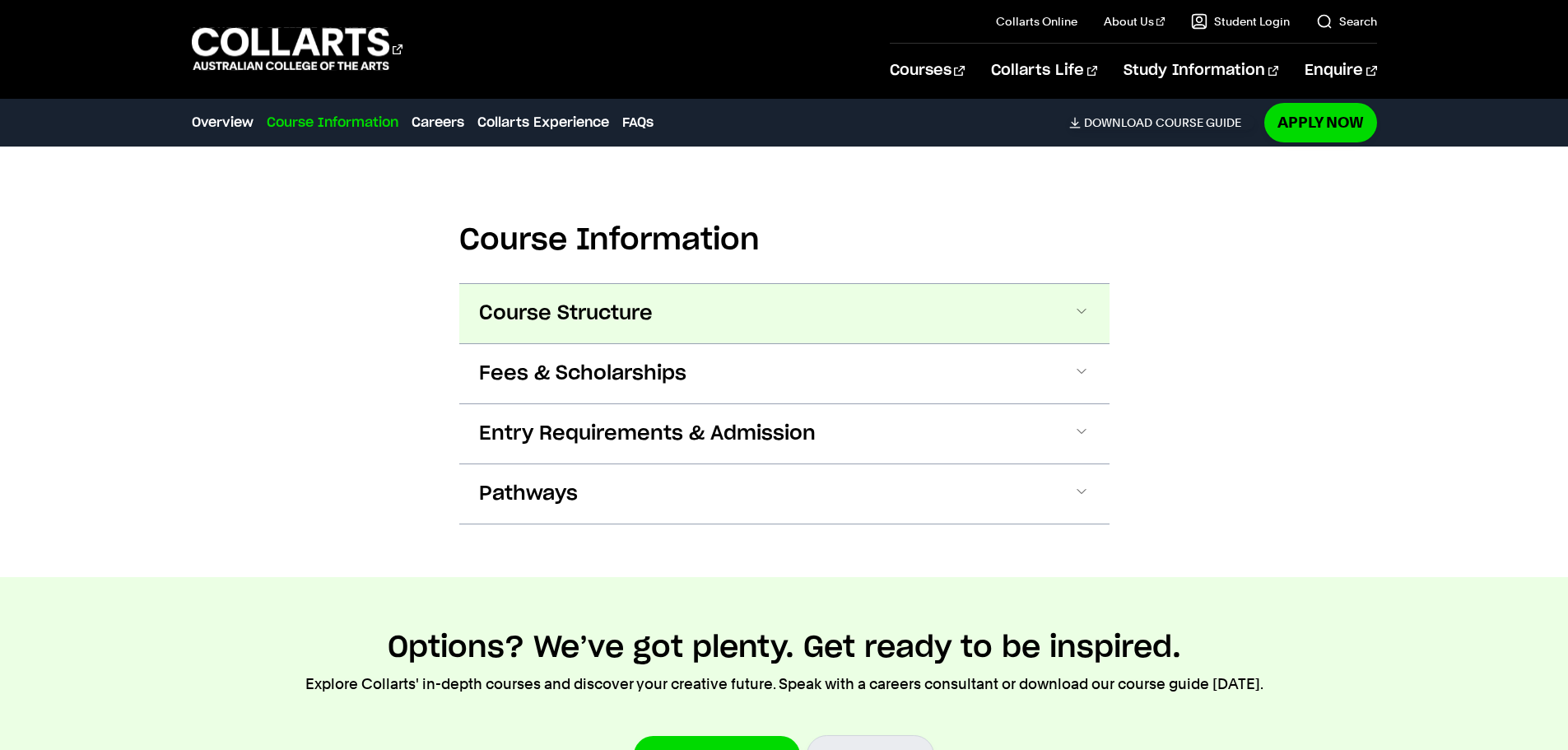
click at [612, 301] on span "Course Structure" at bounding box center [566, 314] width 173 height 26
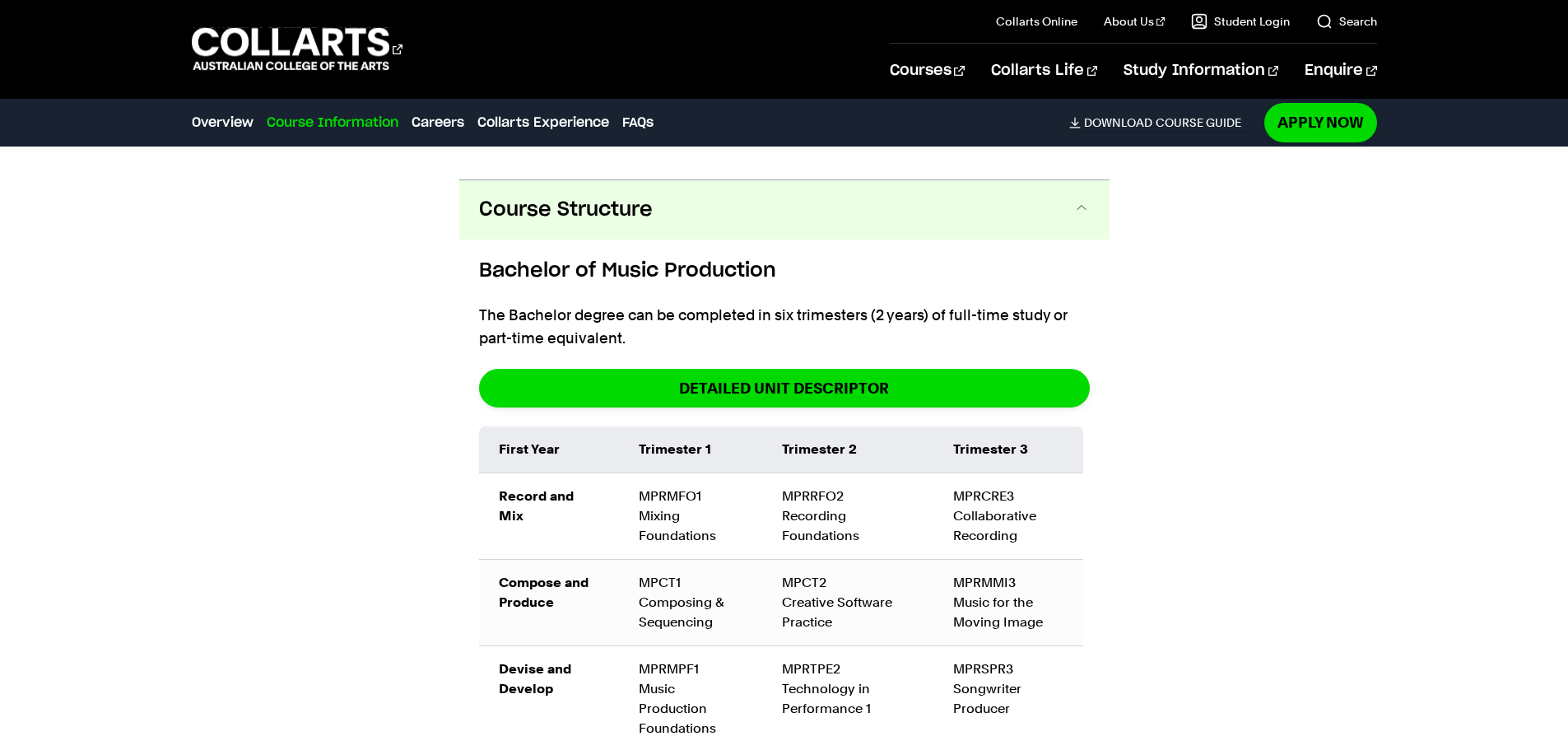
scroll to position [2089, 0]
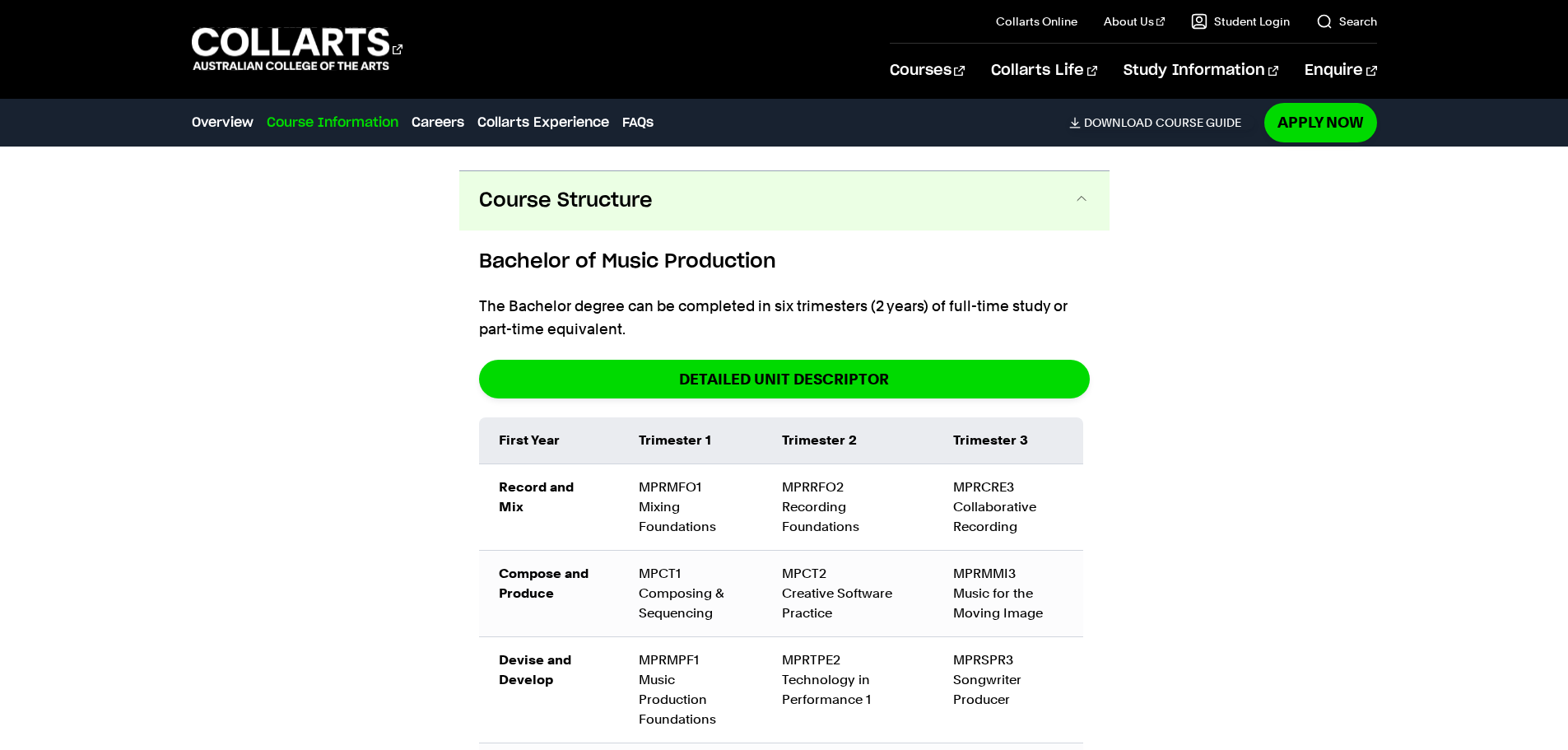
click at [614, 187] on span "Course Structure" at bounding box center [566, 200] width 173 height 26
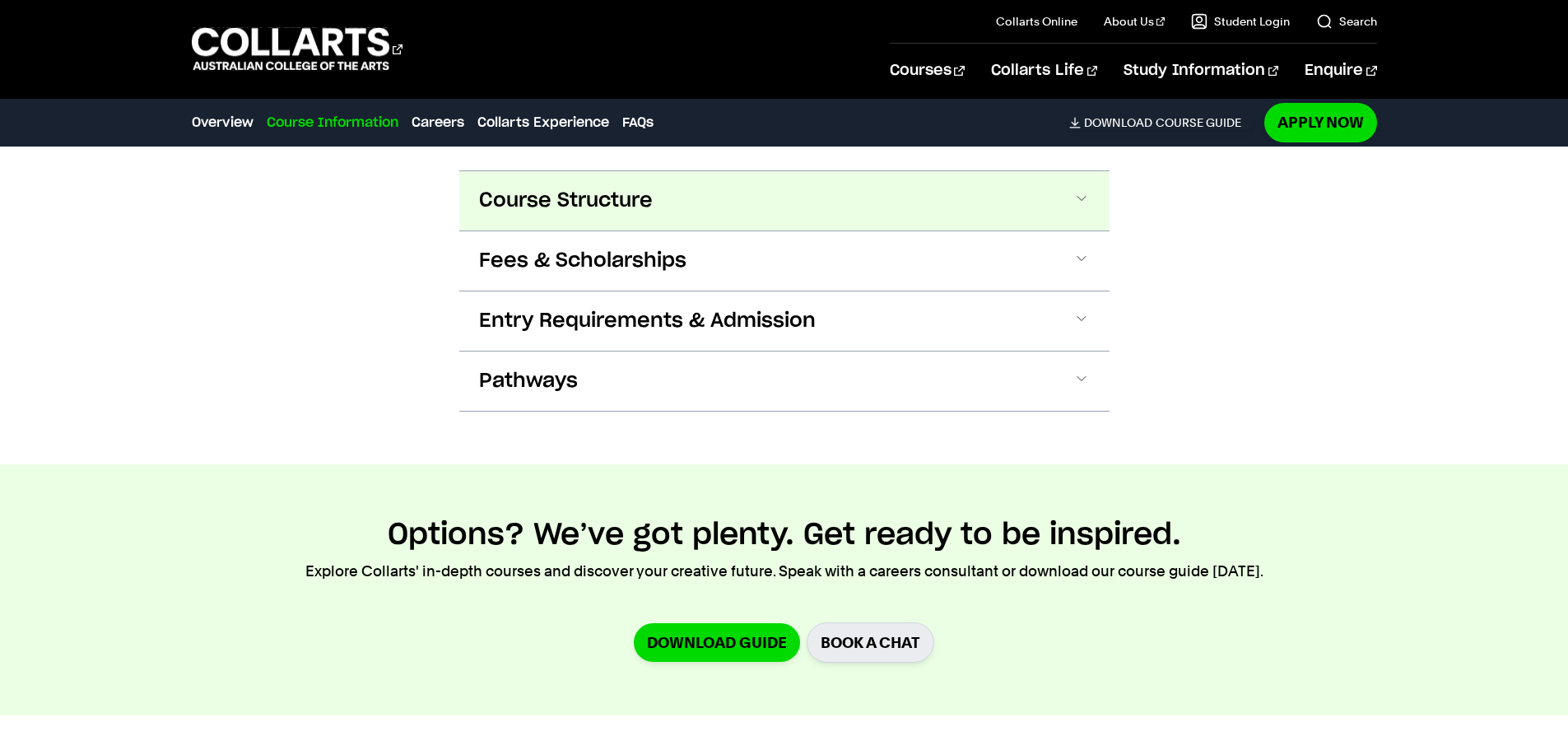
click at [617, 196] on button "Course Structure" at bounding box center [784, 201] width 651 height 60
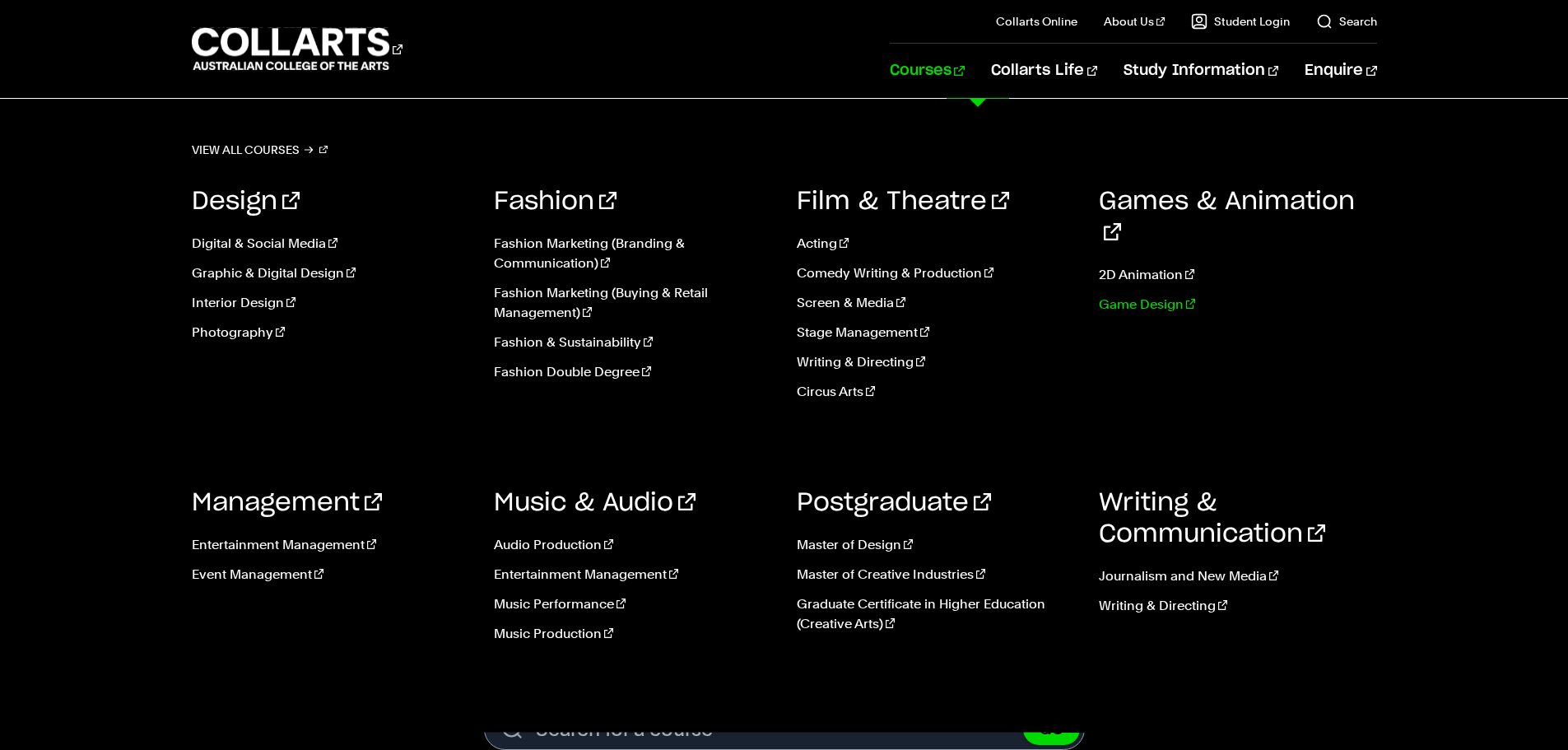
click at [1110, 295] on link "Game Design" at bounding box center [1237, 305] width 278 height 20
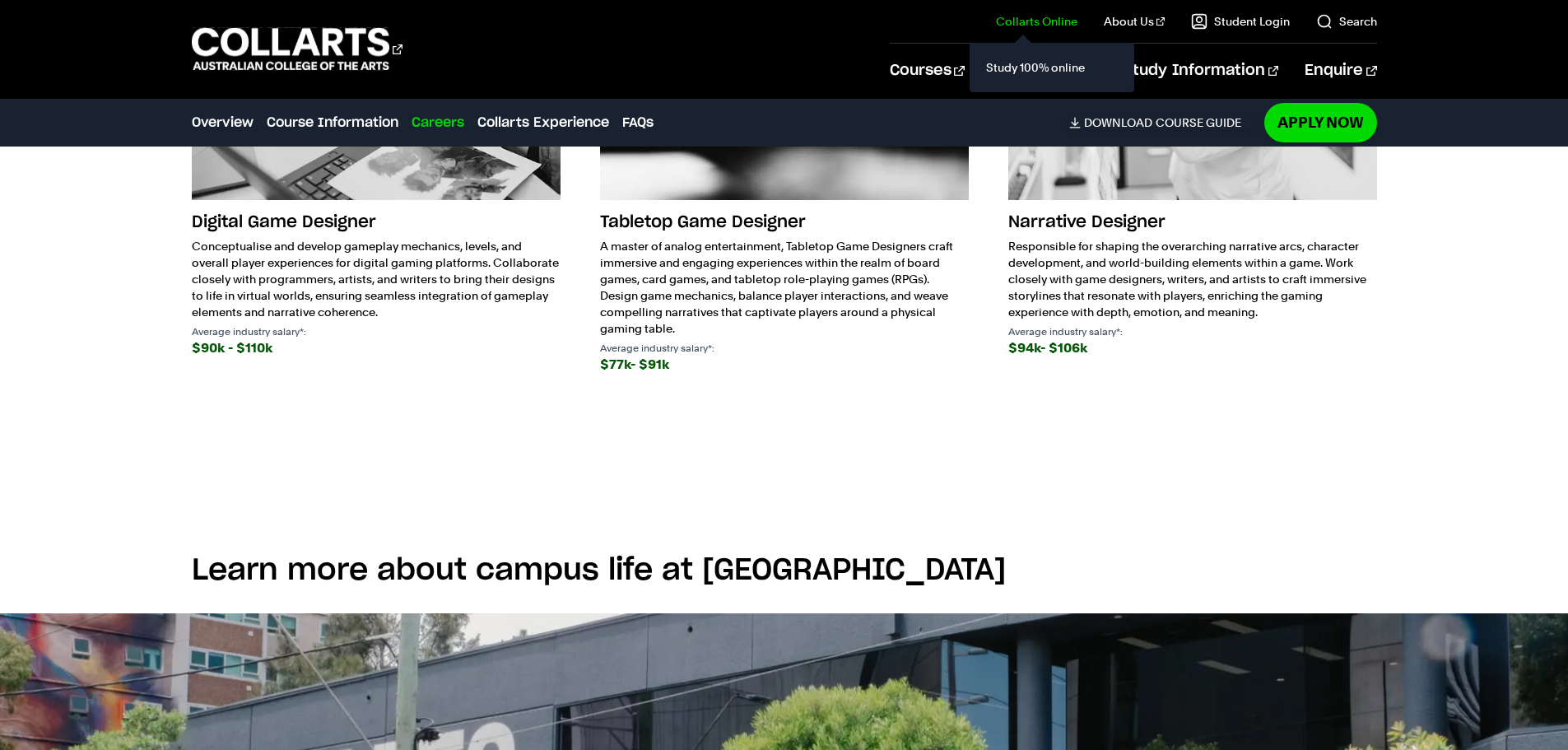
scroll to position [2854, 0]
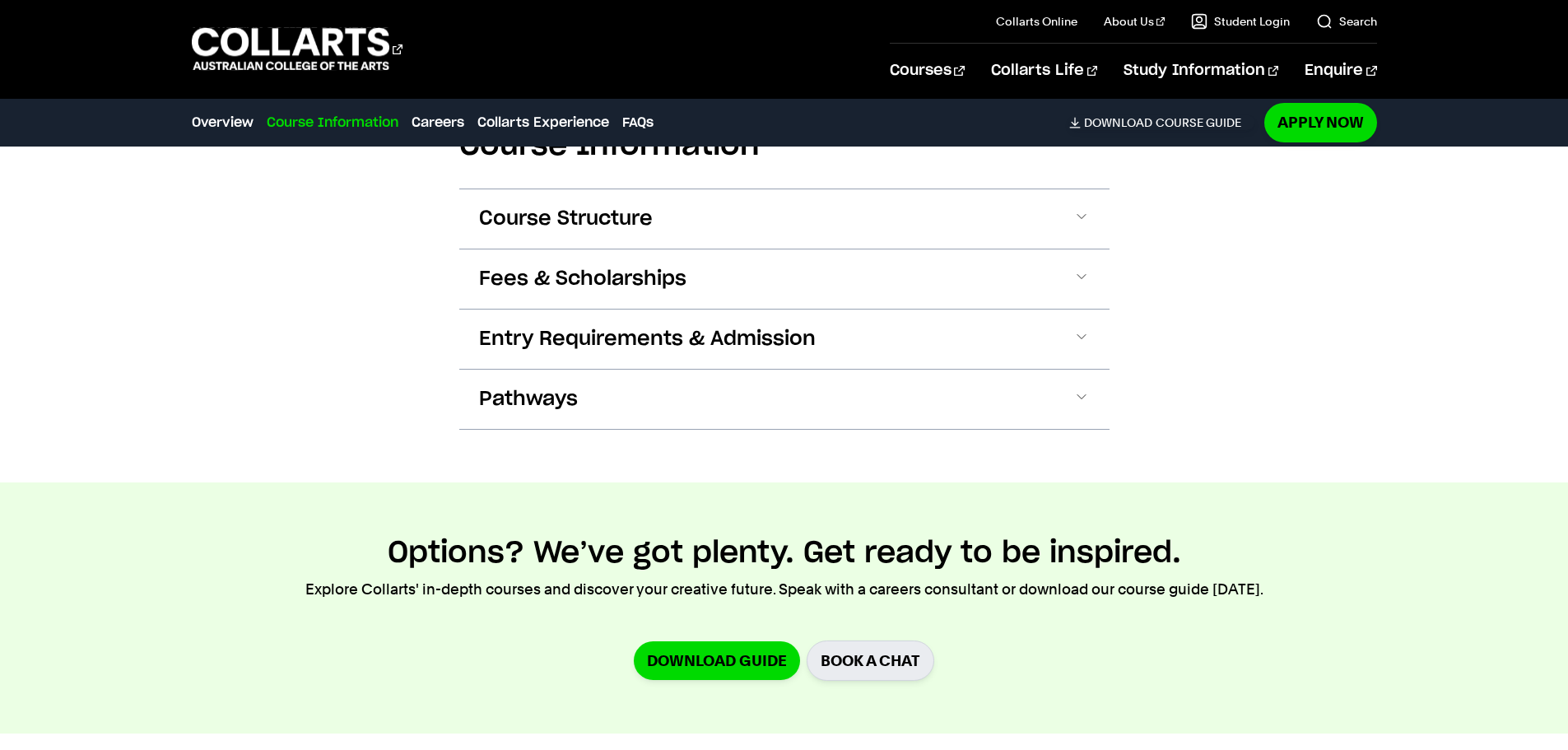
scroll to position [2195, 0]
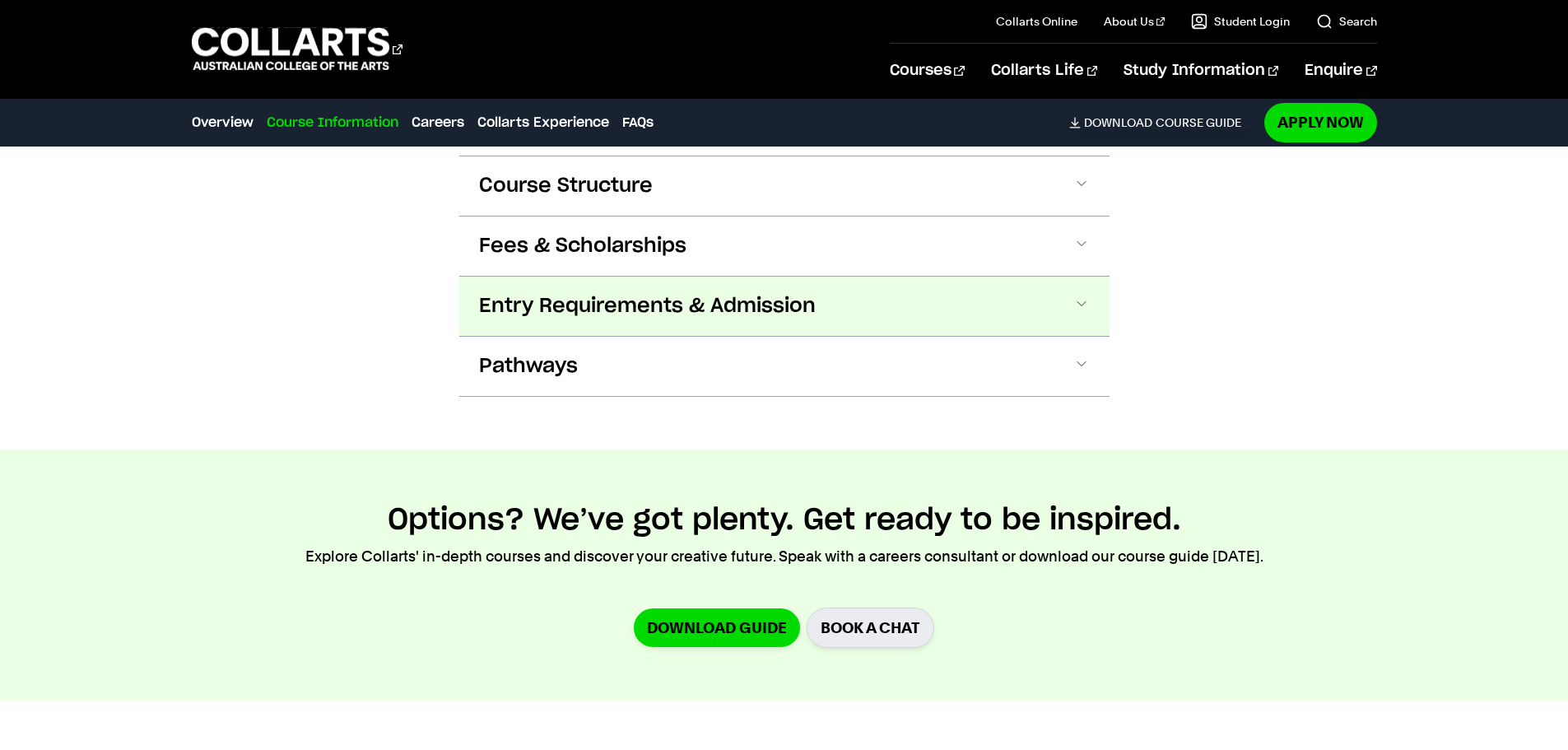
click at [637, 280] on button "Entry Requirements & Admission" at bounding box center [784, 307] width 651 height 60
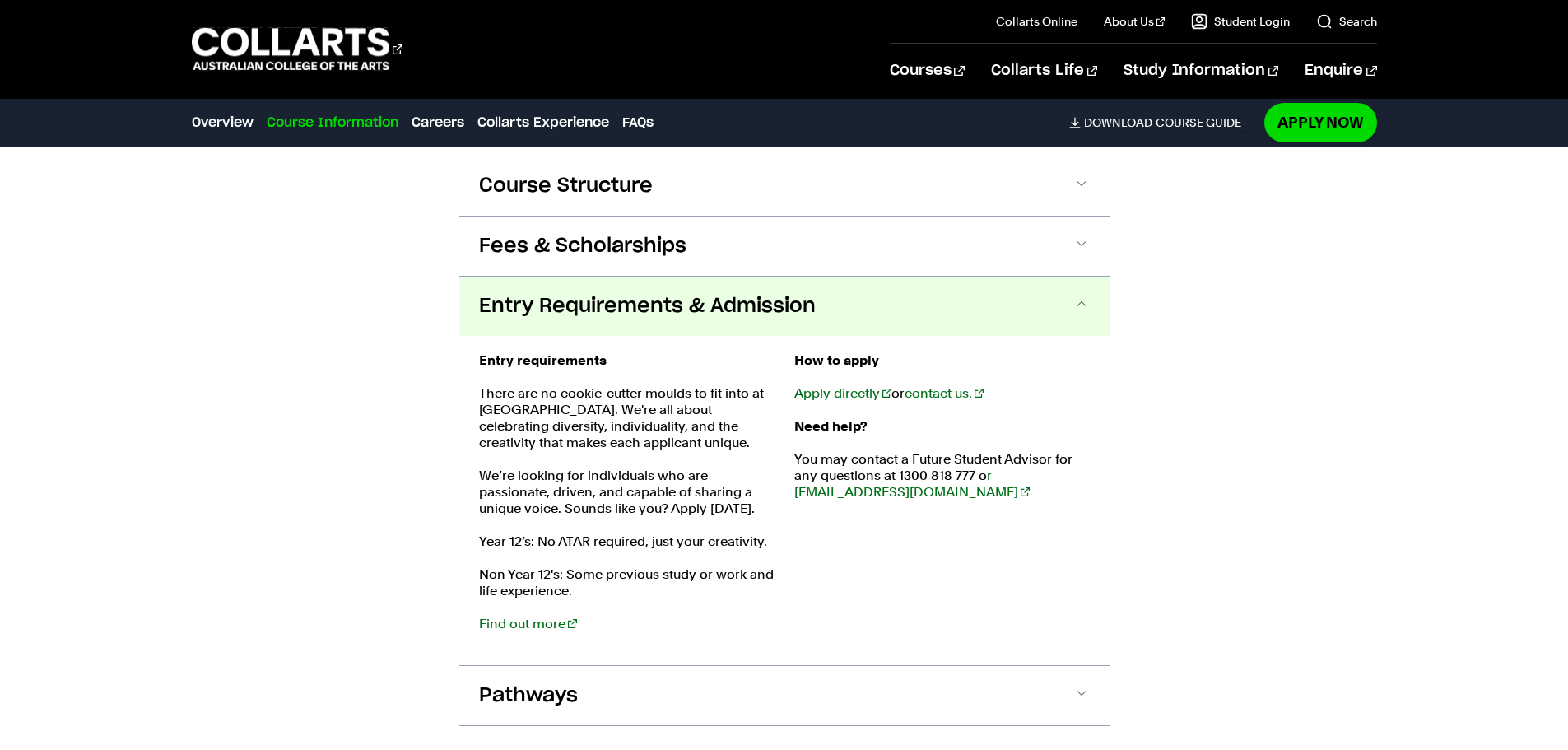
scroll to position [2324, 0]
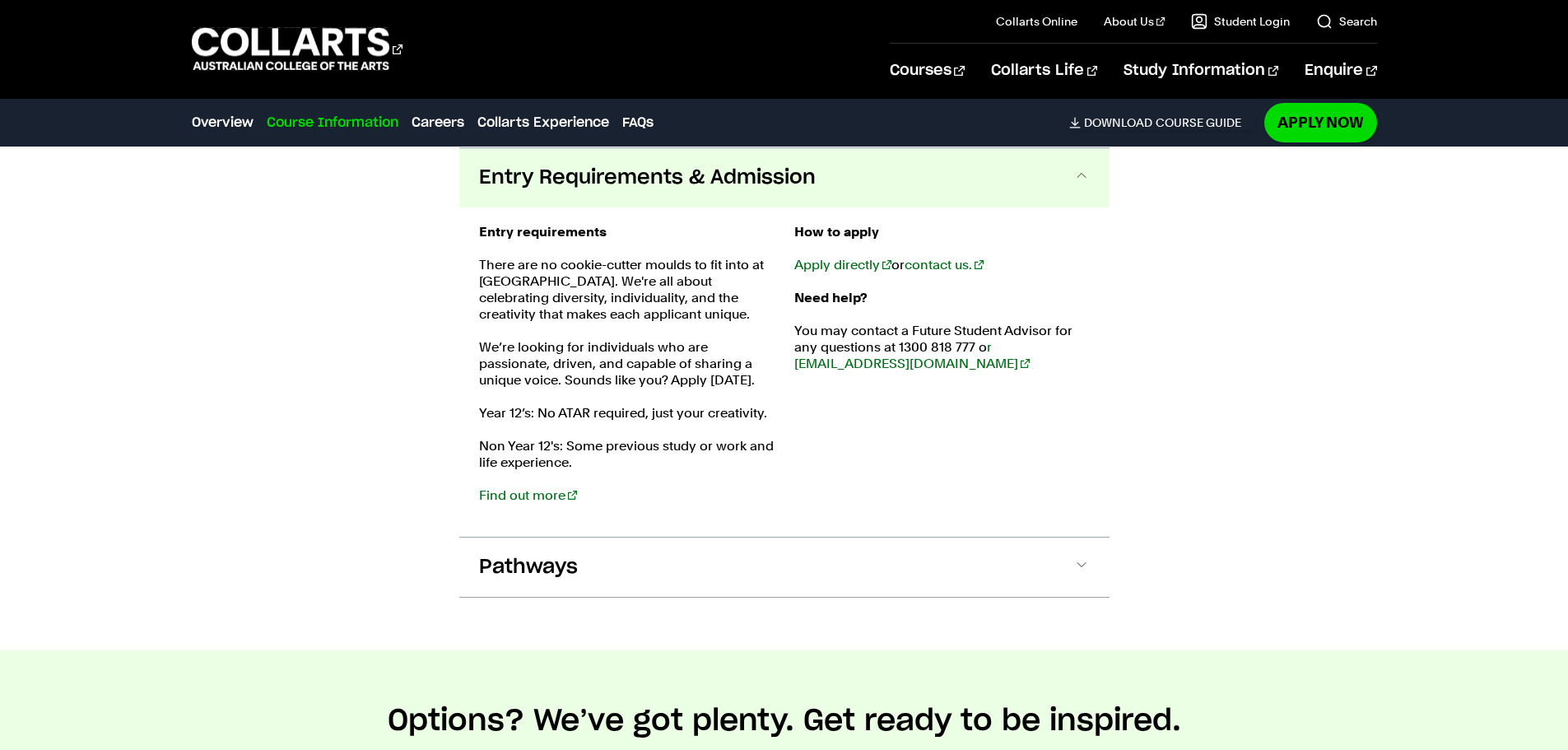
click at [660, 184] on span "Entry Requirements & Admission" at bounding box center [648, 177] width 337 height 26
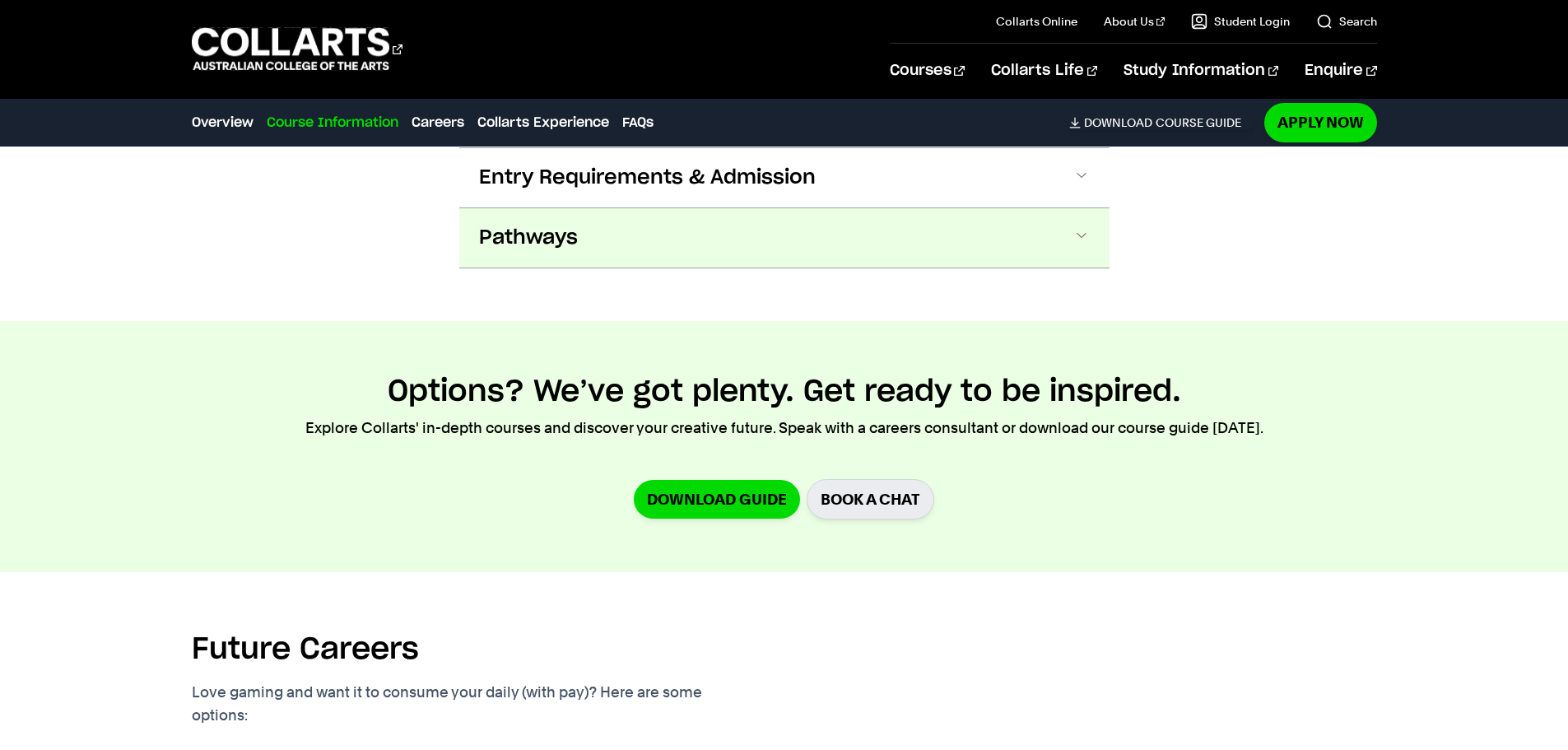
click at [618, 263] on button "Pathways" at bounding box center [784, 238] width 651 height 60
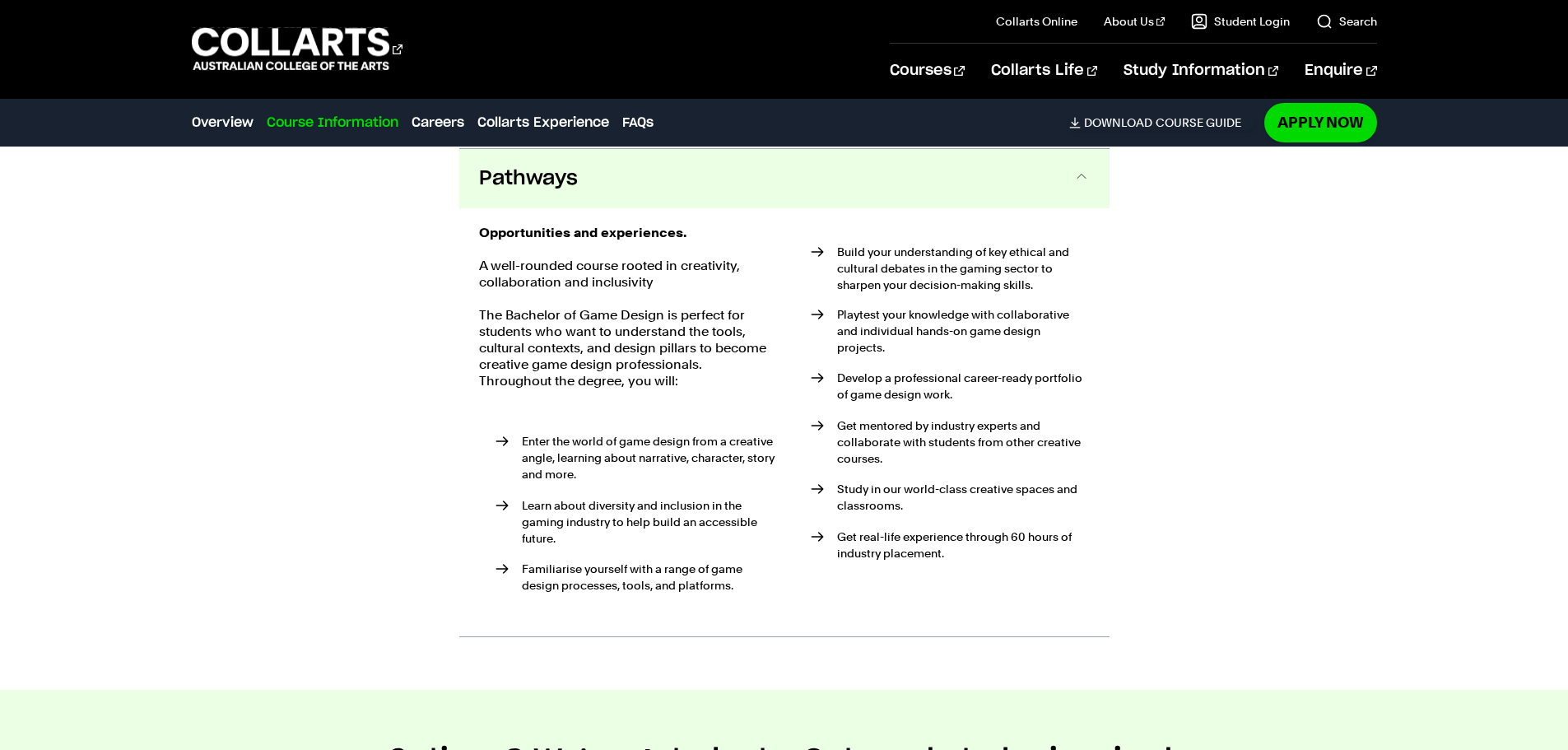
scroll to position [2383, 0]
click at [666, 188] on button "Pathways" at bounding box center [784, 178] width 651 height 60
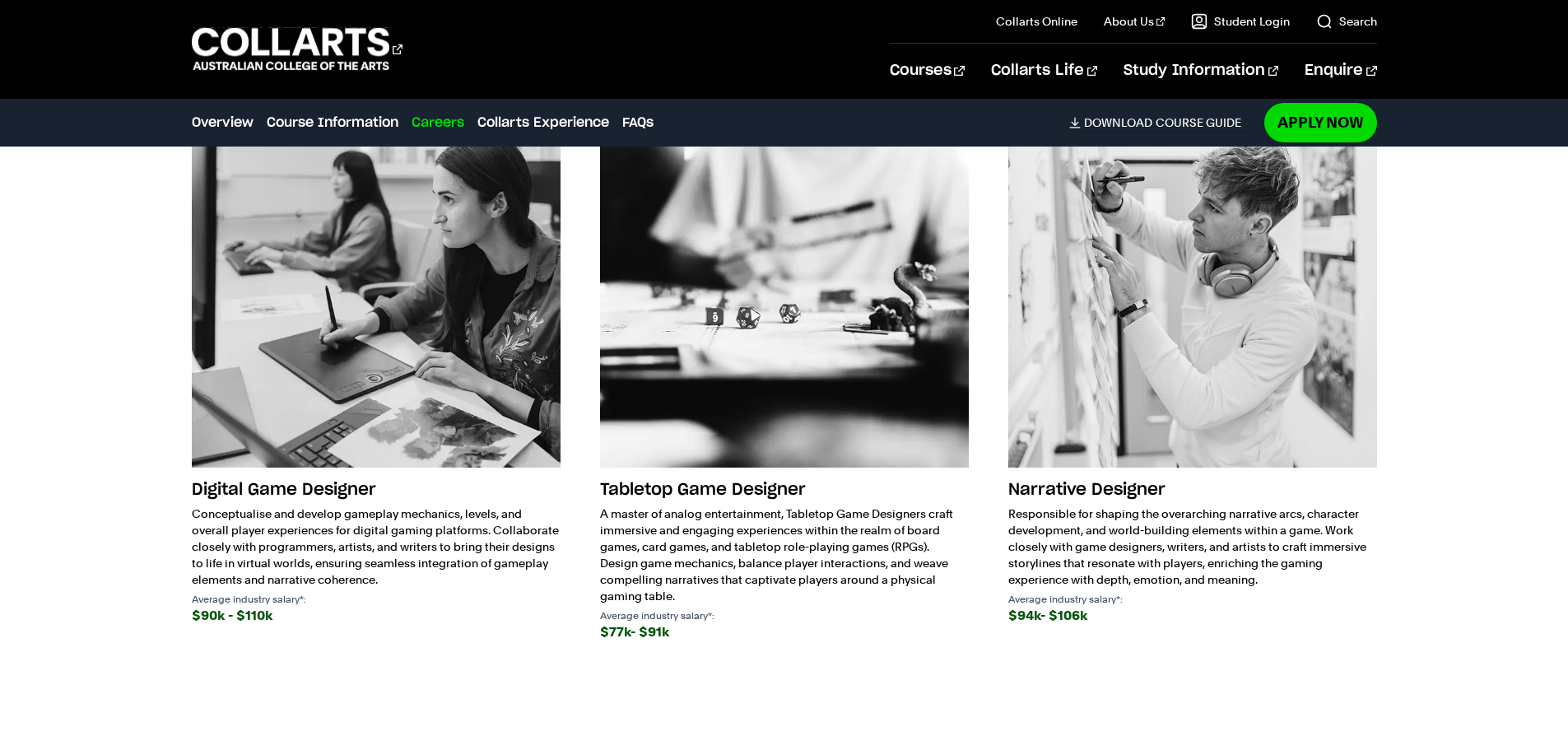
scroll to position [3043, 0]
